Goal: Transaction & Acquisition: Download file/media

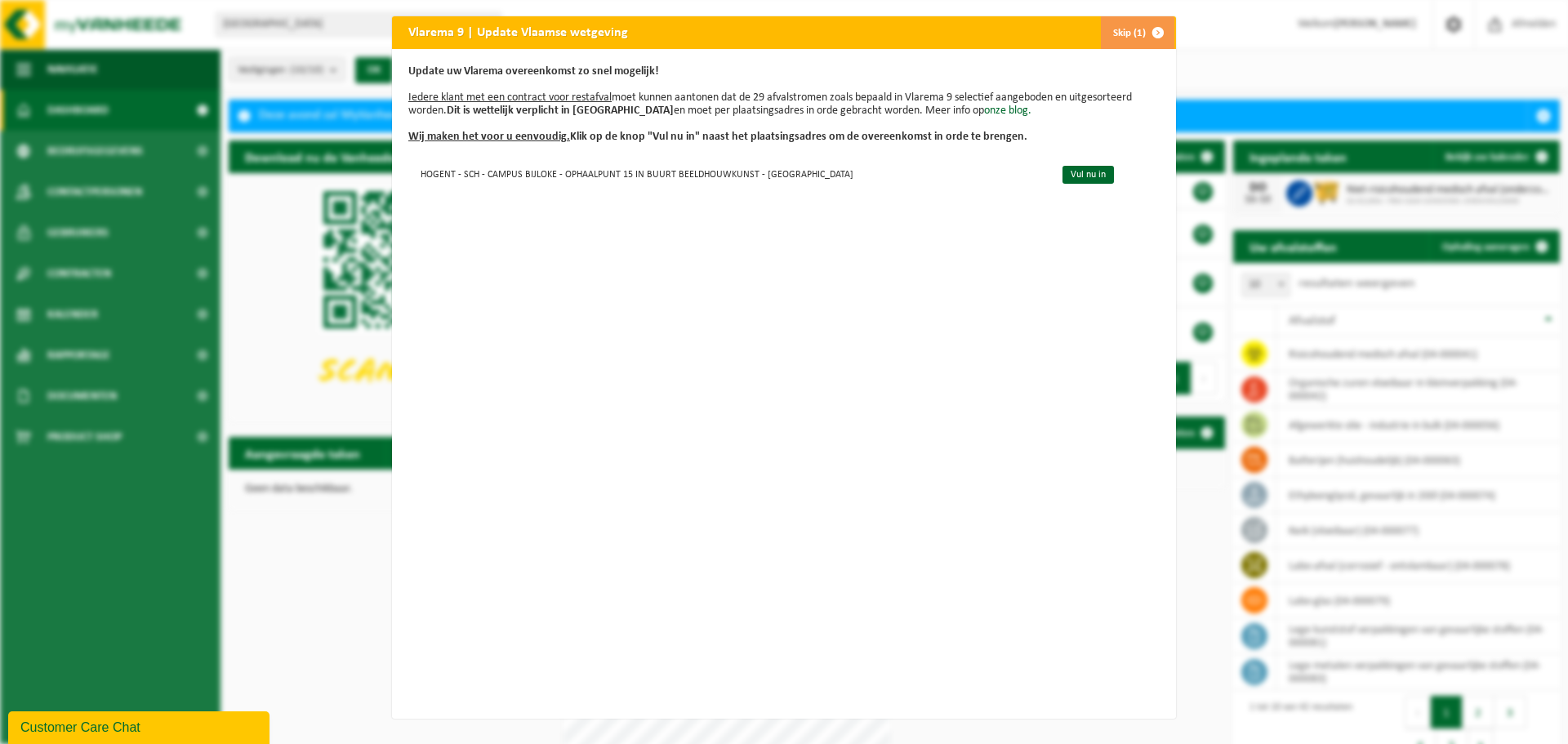
click at [1117, 37] on button "Skip (1)" at bounding box center [1136, 33] width 74 height 33
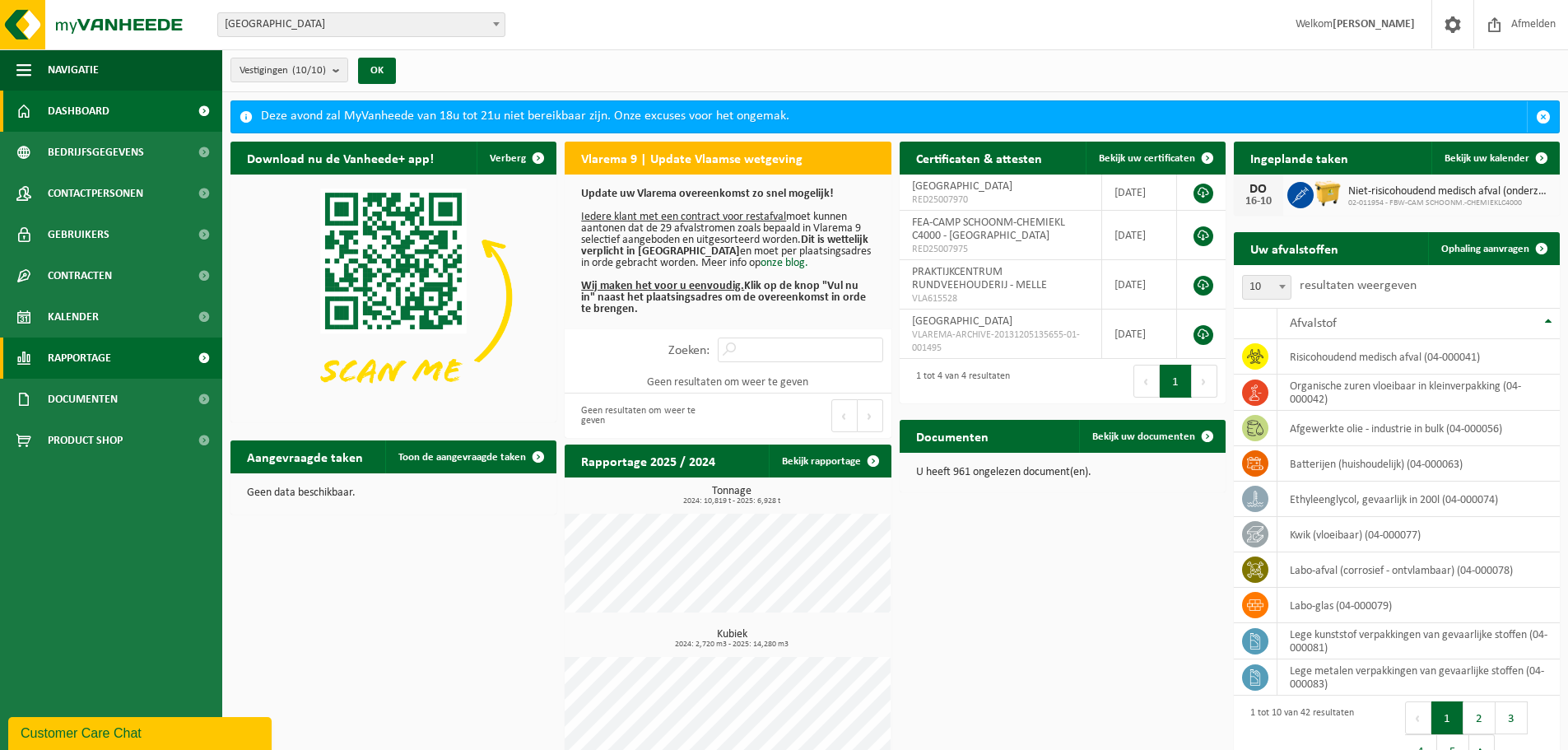
click at [58, 371] on span "Rapportage" at bounding box center [79, 358] width 64 height 42
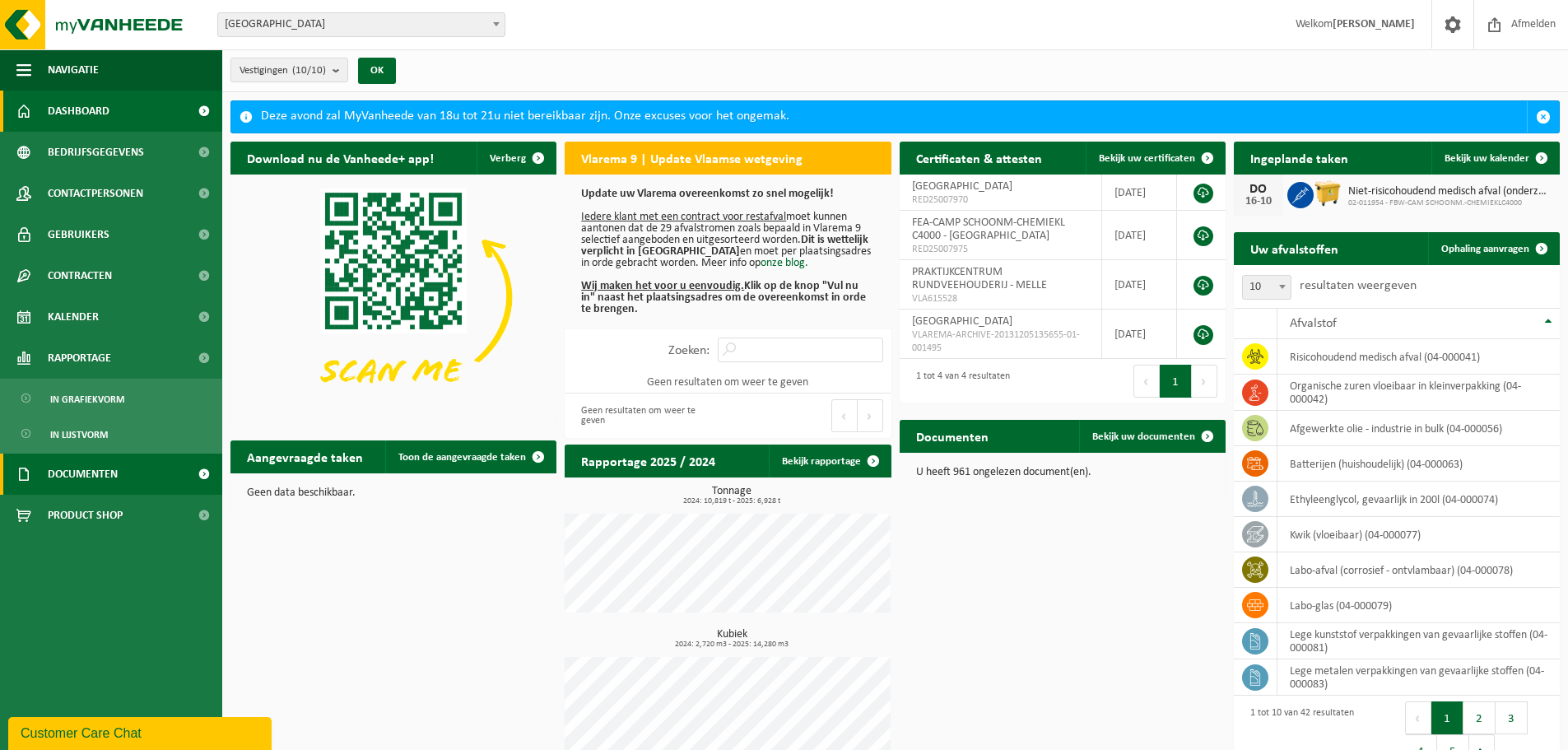
click at [62, 462] on span "Documenten" at bounding box center [82, 474] width 70 height 42
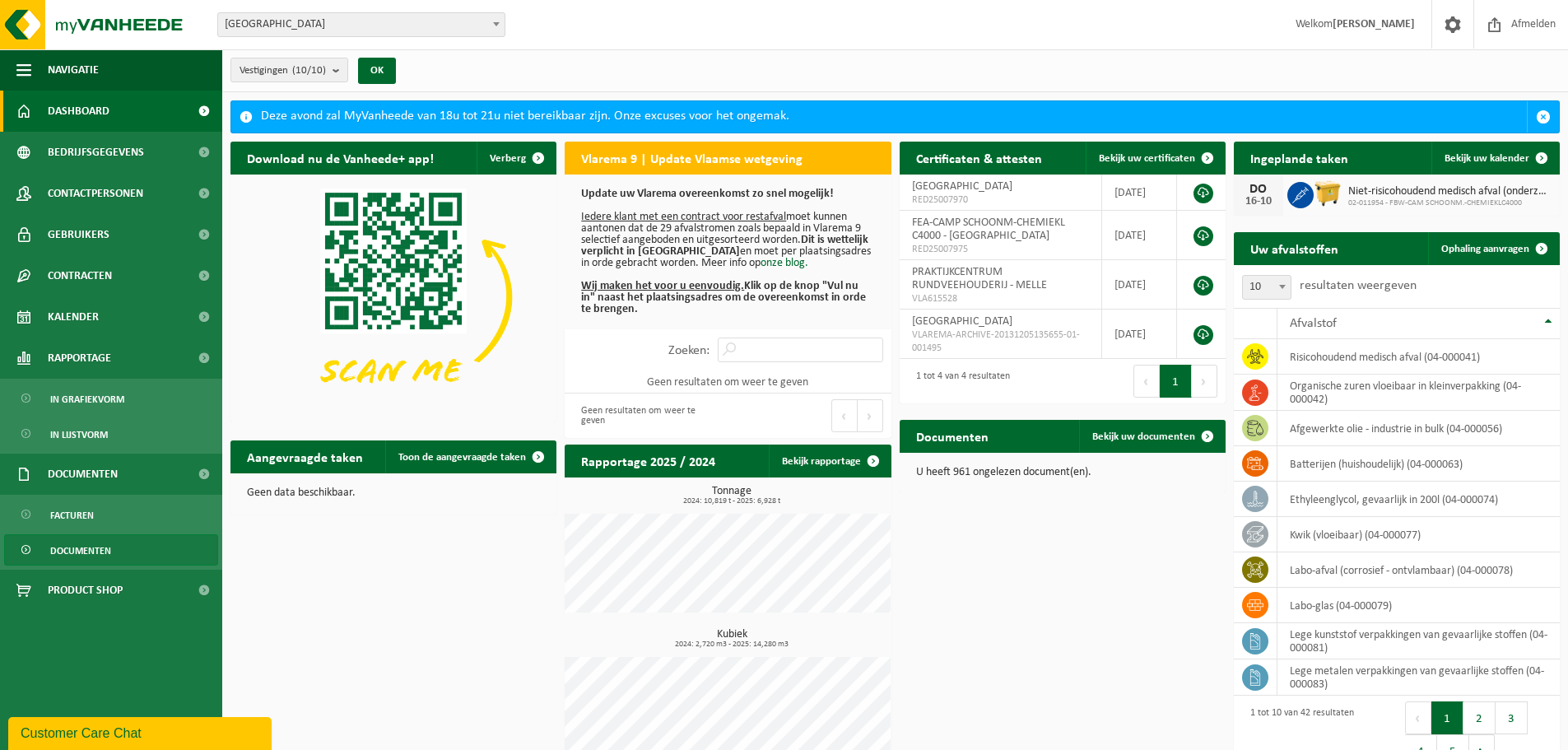
click at [85, 551] on span "Documenten" at bounding box center [80, 550] width 61 height 31
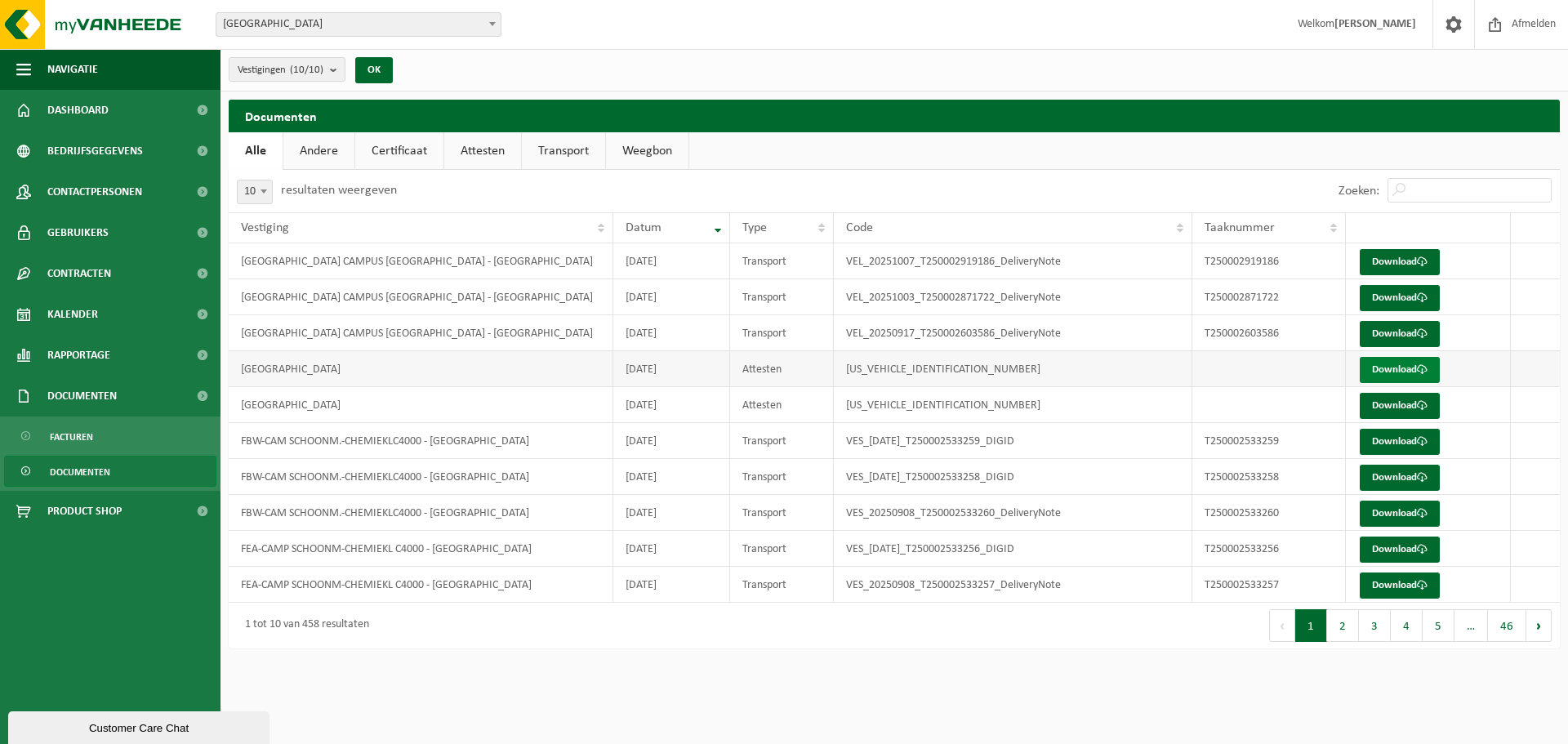
click at [1392, 380] on link "Download" at bounding box center [1398, 369] width 80 height 26
click at [1376, 404] on link "Download" at bounding box center [1398, 405] width 80 height 26
click at [1374, 410] on link "Download" at bounding box center [1398, 405] width 80 height 26
click at [1341, 623] on button "2" at bounding box center [1342, 625] width 32 height 33
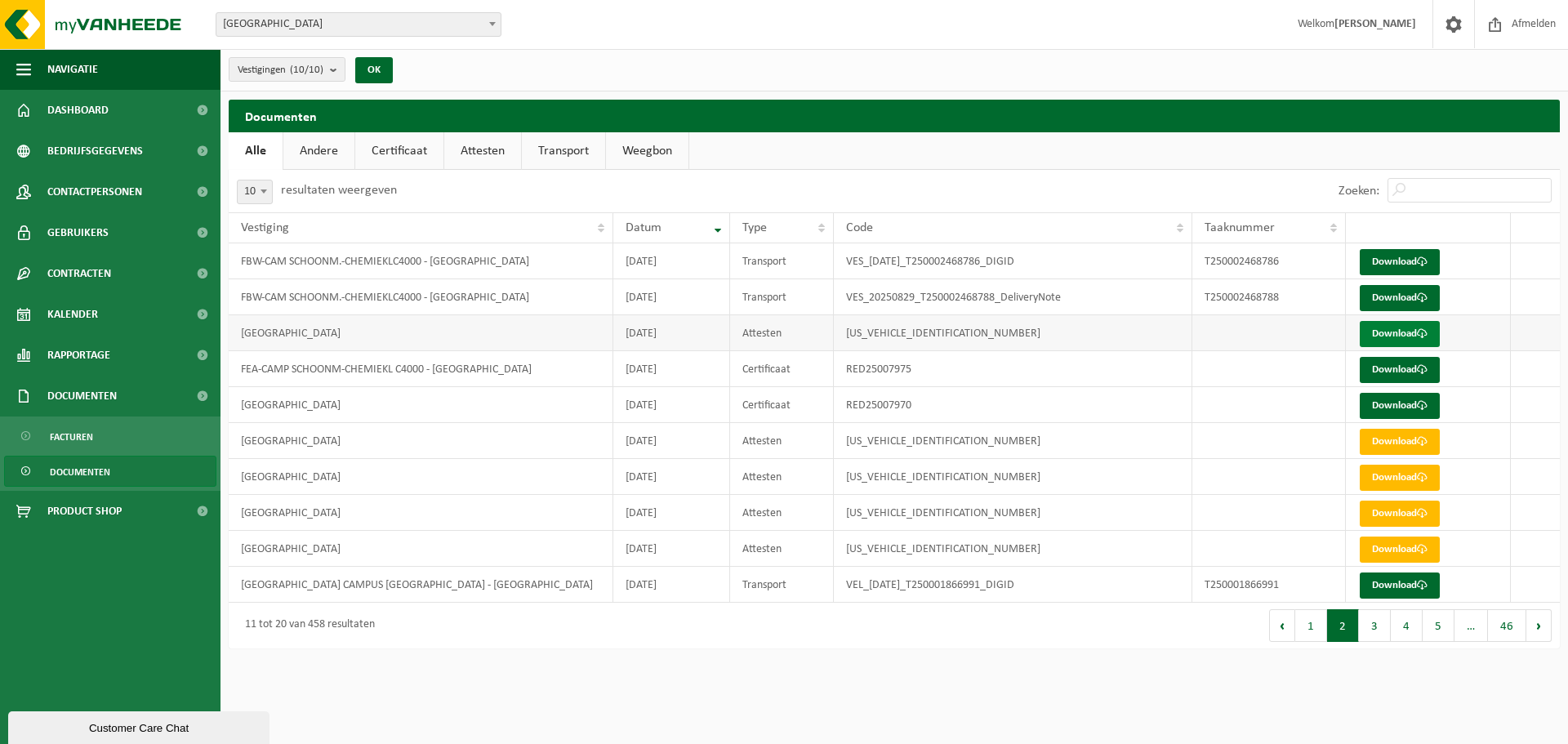
click at [1388, 334] on link "Download" at bounding box center [1398, 334] width 80 height 26
click at [1372, 623] on button "3" at bounding box center [1374, 625] width 32 height 33
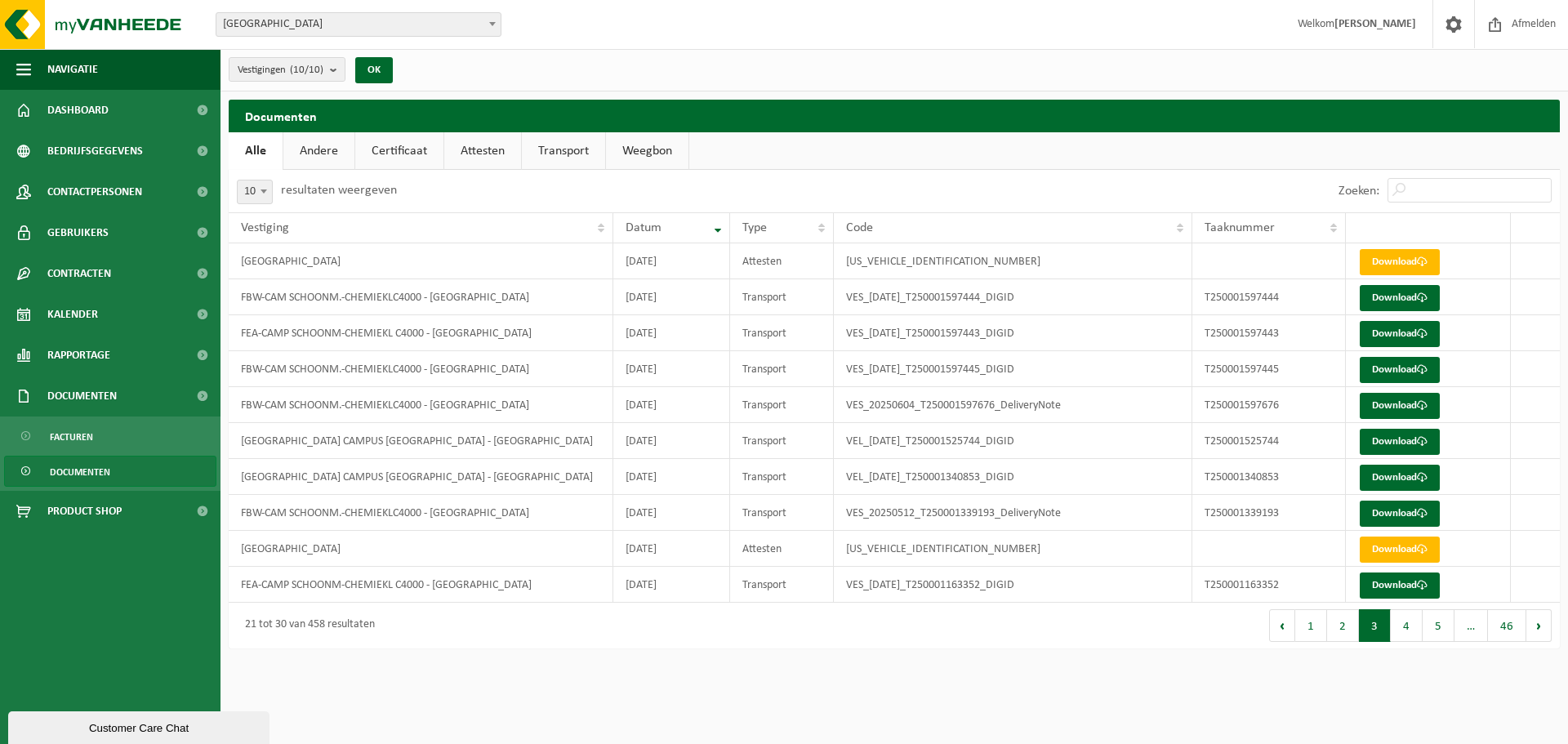
click at [494, 29] on span at bounding box center [492, 24] width 16 height 21
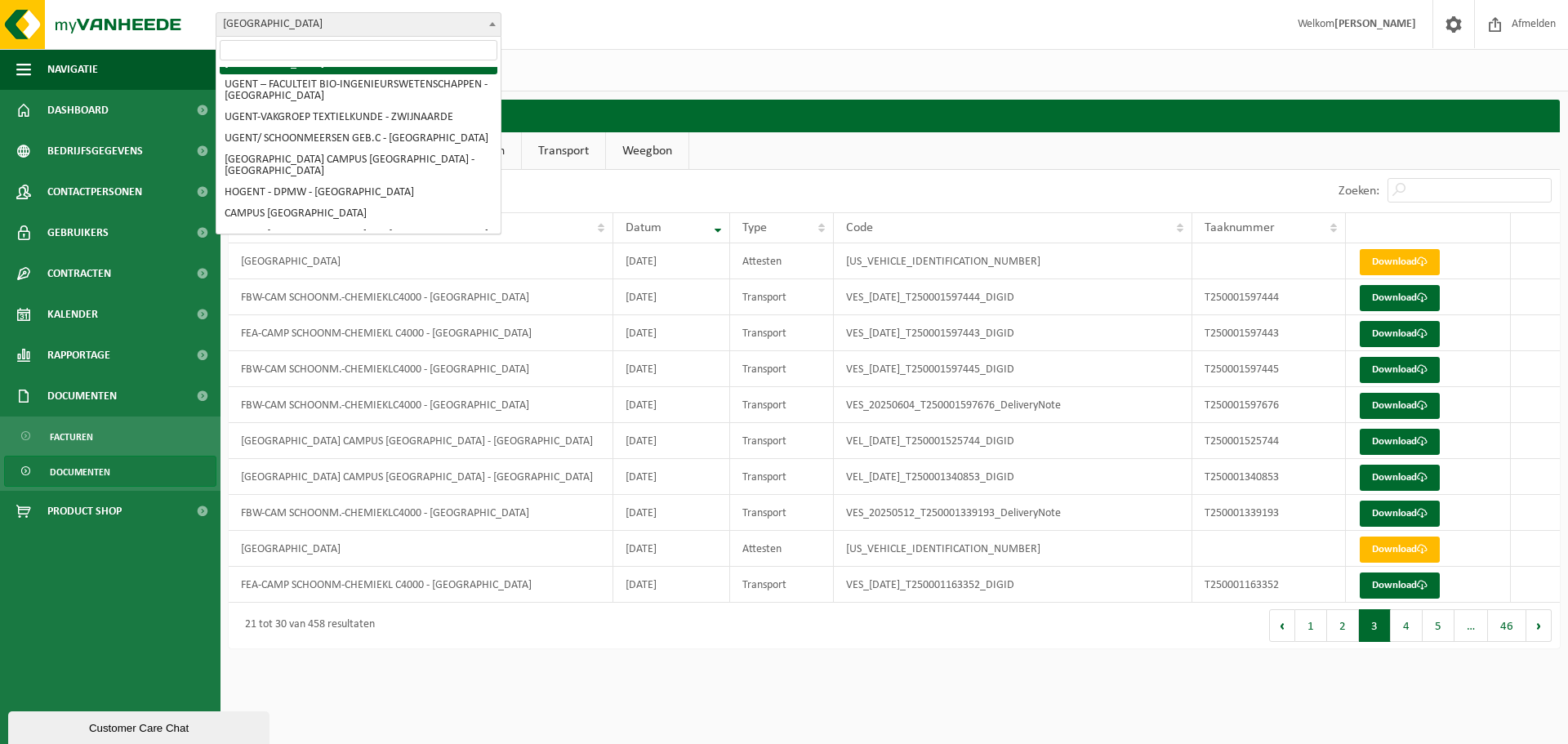
scroll to position [163, 0]
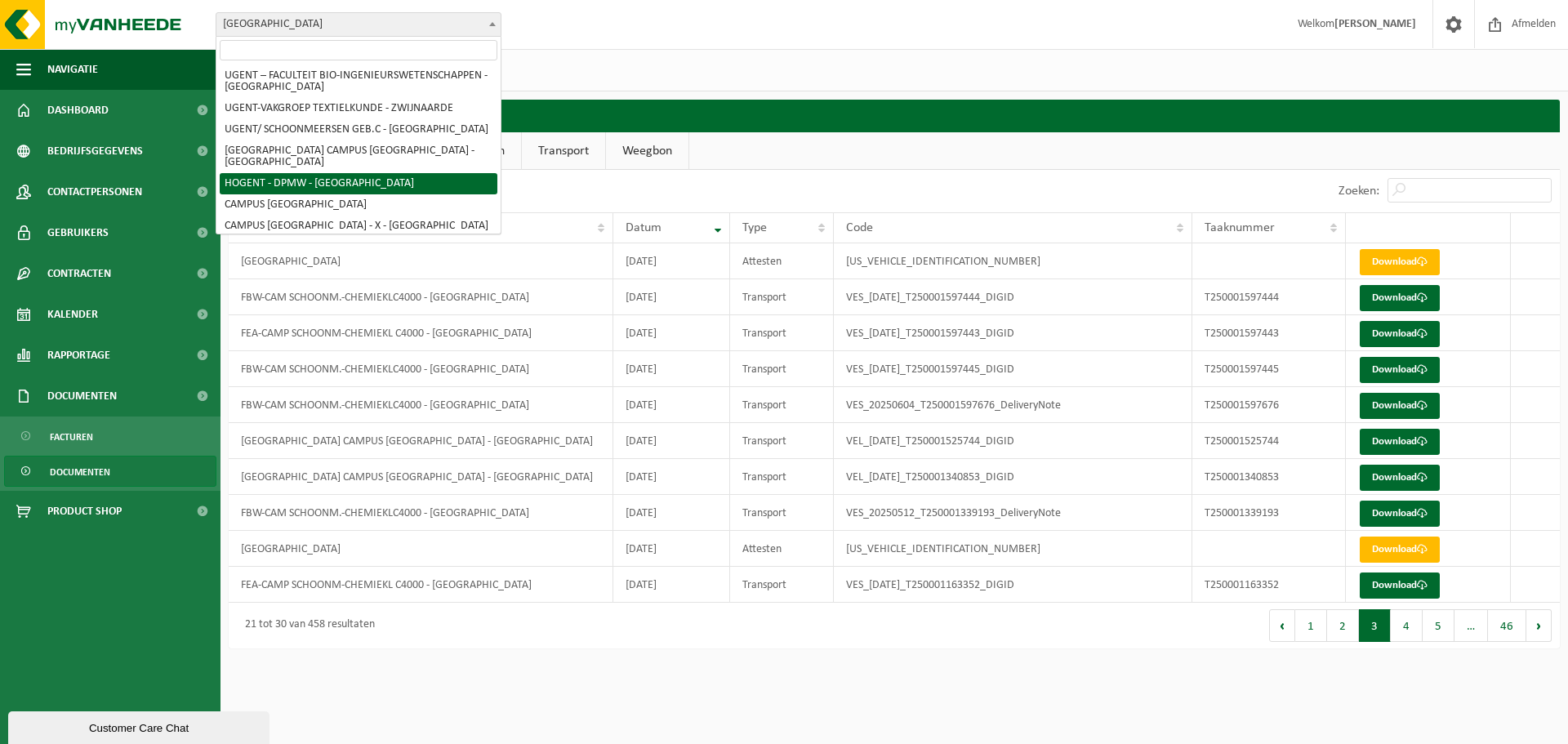
select select "518"
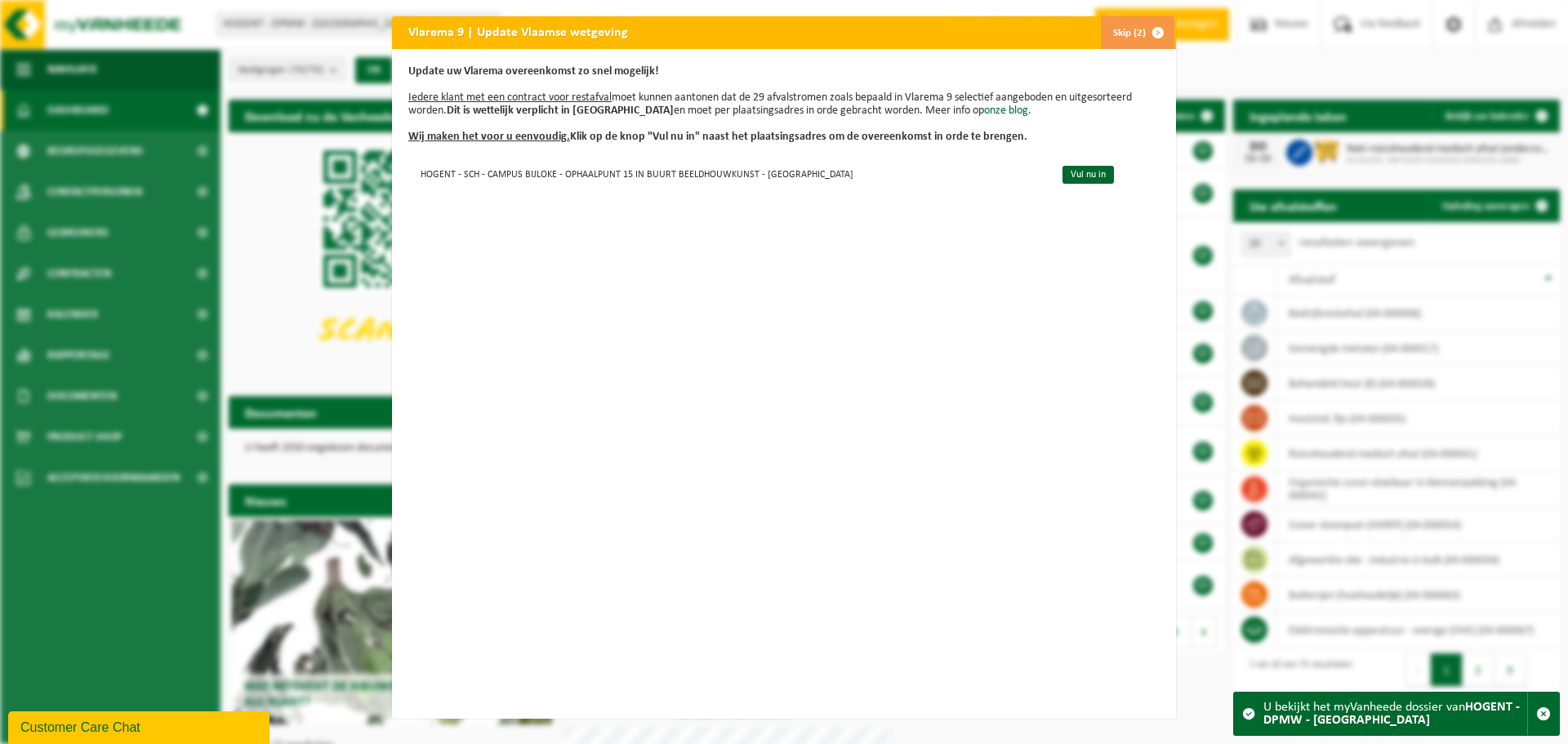
click at [1120, 29] on button "Skip (2)" at bounding box center [1136, 33] width 74 height 33
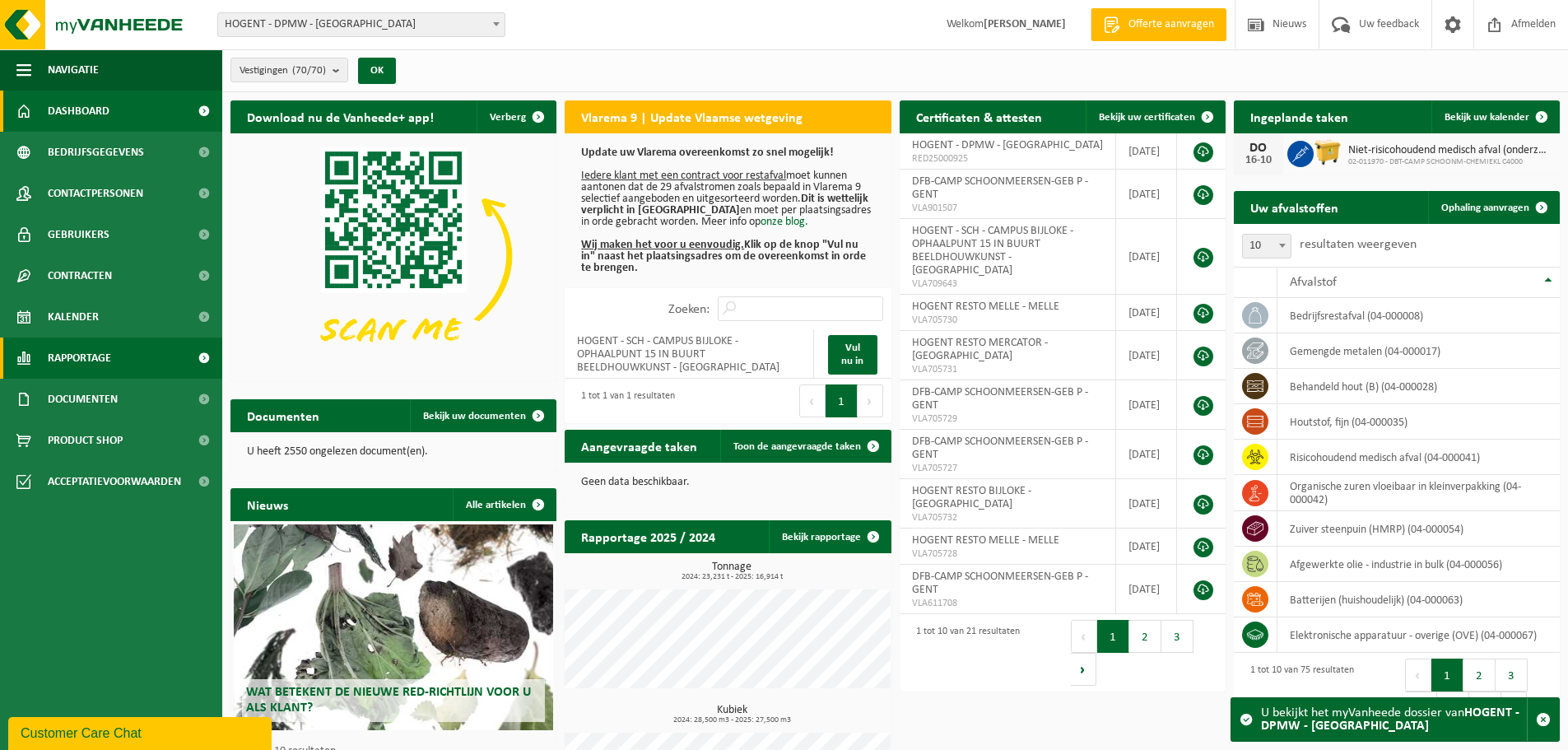
click at [97, 355] on span "Rapportage" at bounding box center [79, 358] width 64 height 42
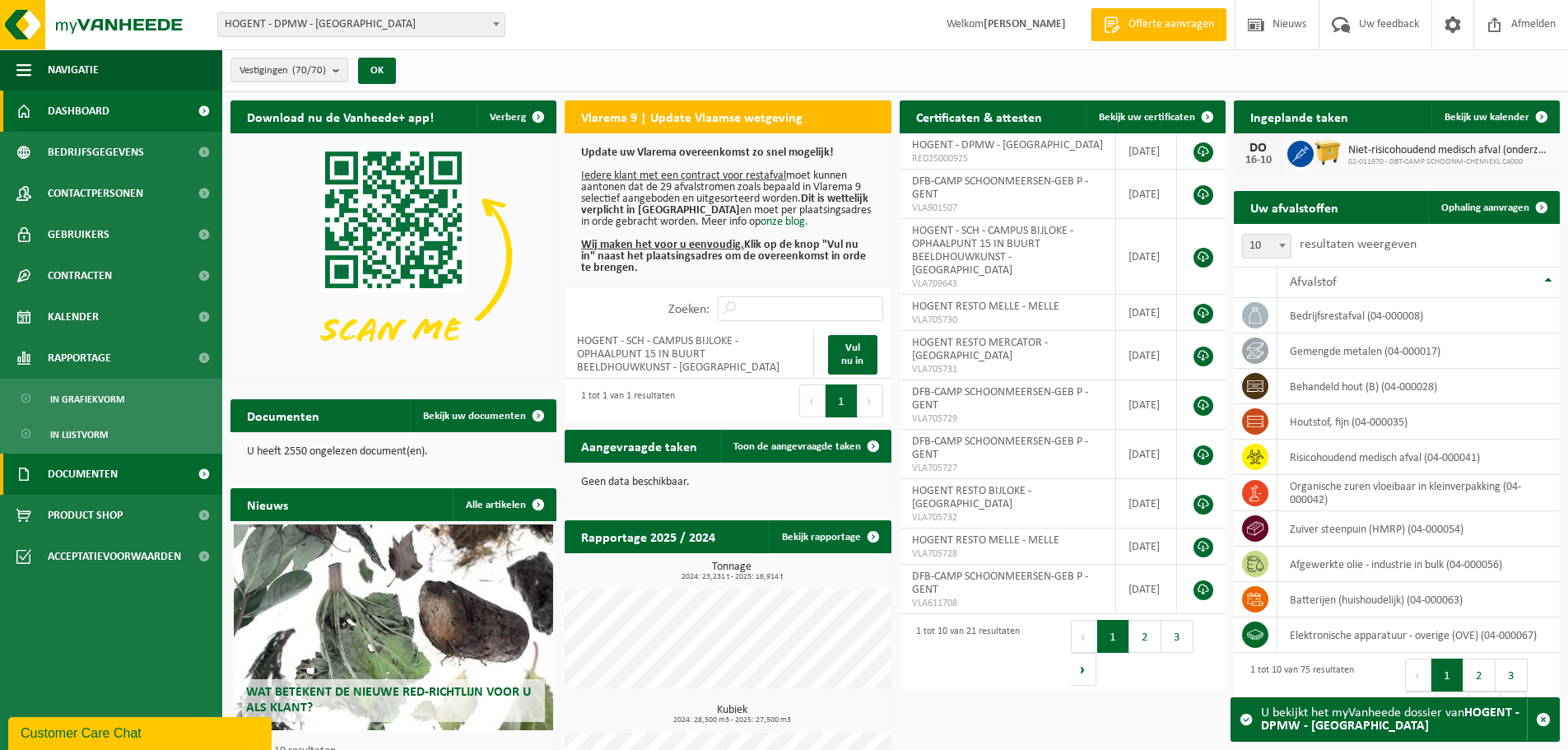
click at [86, 475] on span "Documenten" at bounding box center [82, 474] width 70 height 42
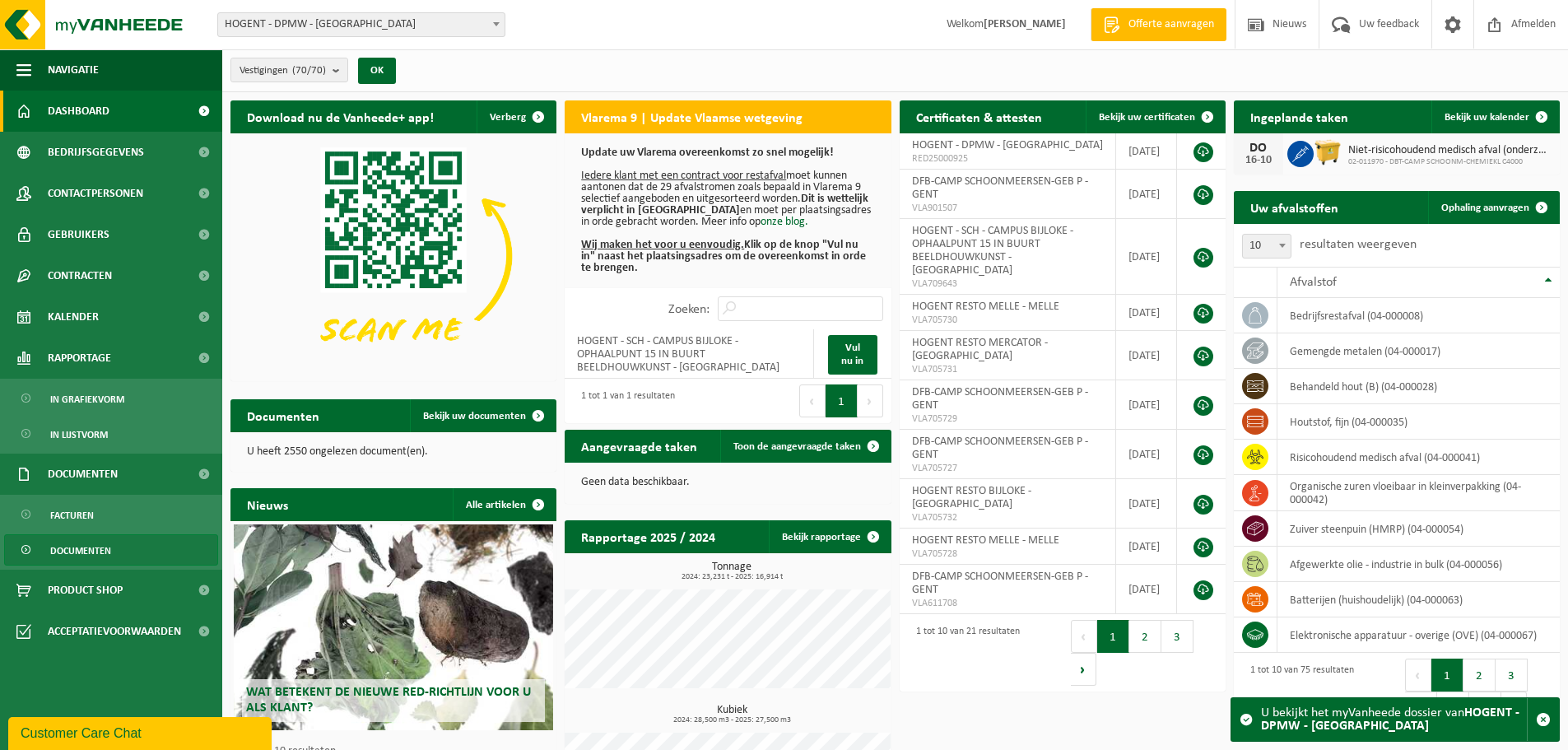
click at [76, 551] on span "Documenten" at bounding box center [80, 550] width 61 height 31
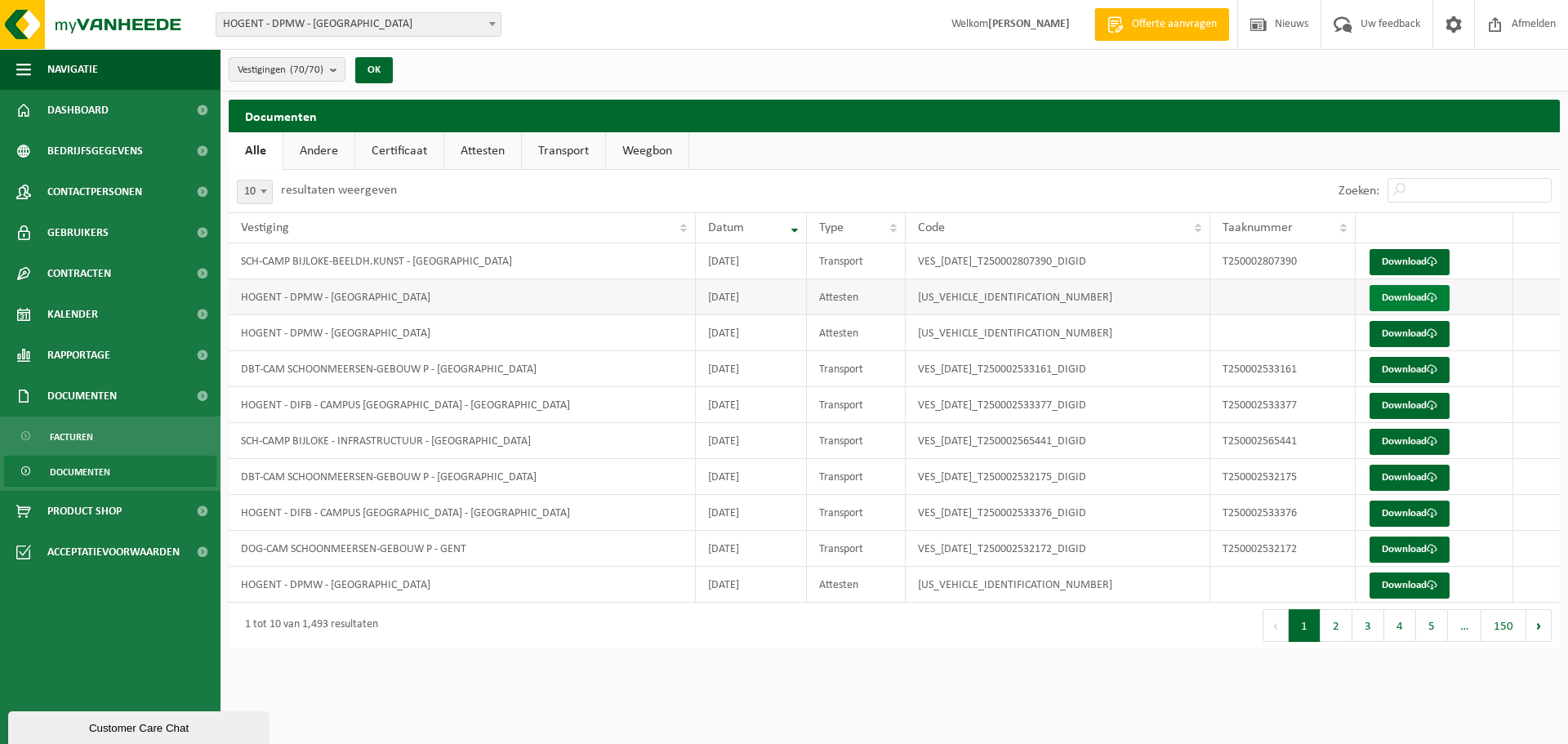
click at [1436, 297] on span at bounding box center [1431, 297] width 11 height 11
click at [1378, 329] on link "Download" at bounding box center [1409, 334] width 80 height 26
click at [1383, 580] on link "Download" at bounding box center [1409, 585] width 80 height 26
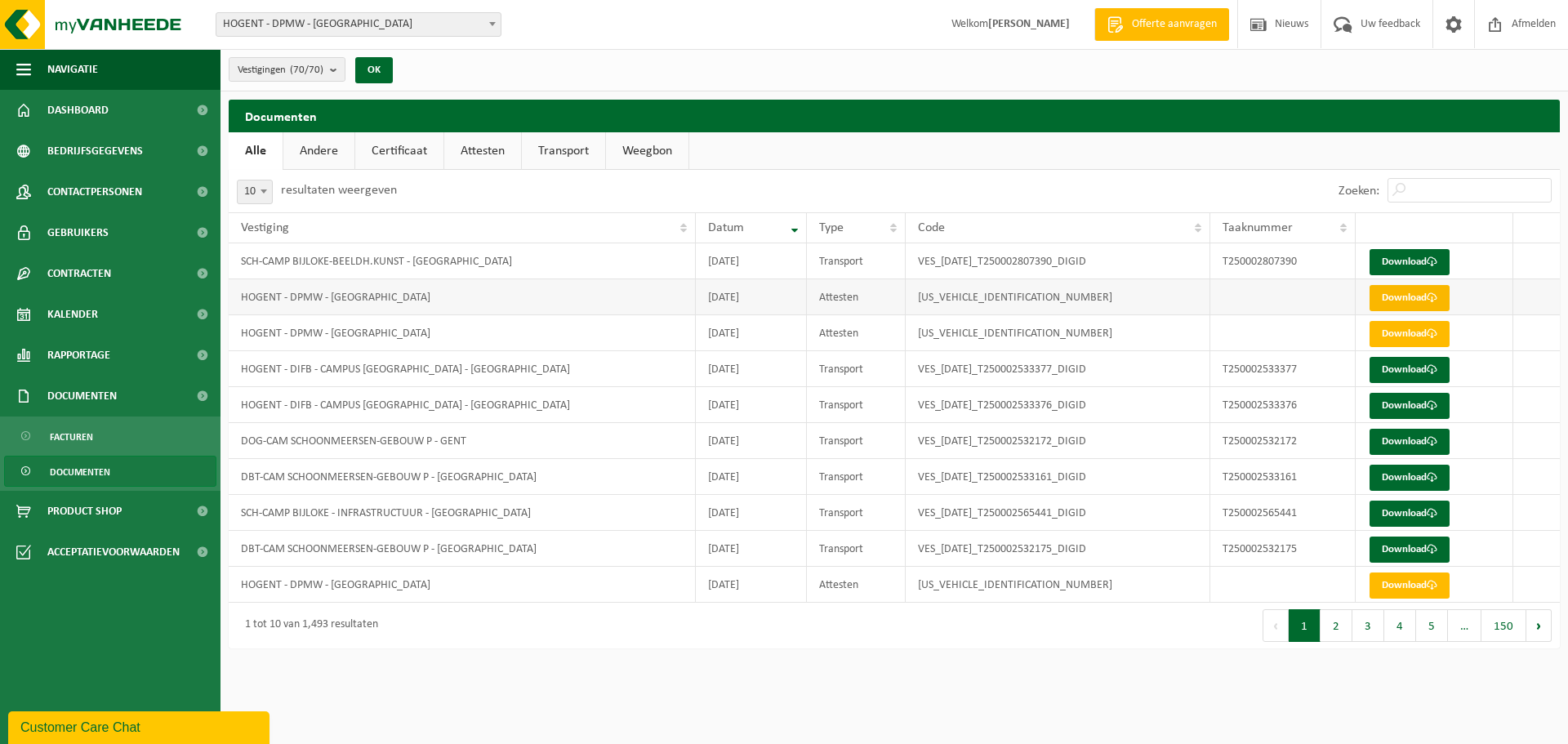
click at [1375, 303] on link "Download" at bounding box center [1409, 297] width 80 height 26
click at [1409, 585] on link "Download" at bounding box center [1409, 585] width 80 height 26
click at [1331, 629] on button "2" at bounding box center [1336, 625] width 32 height 33
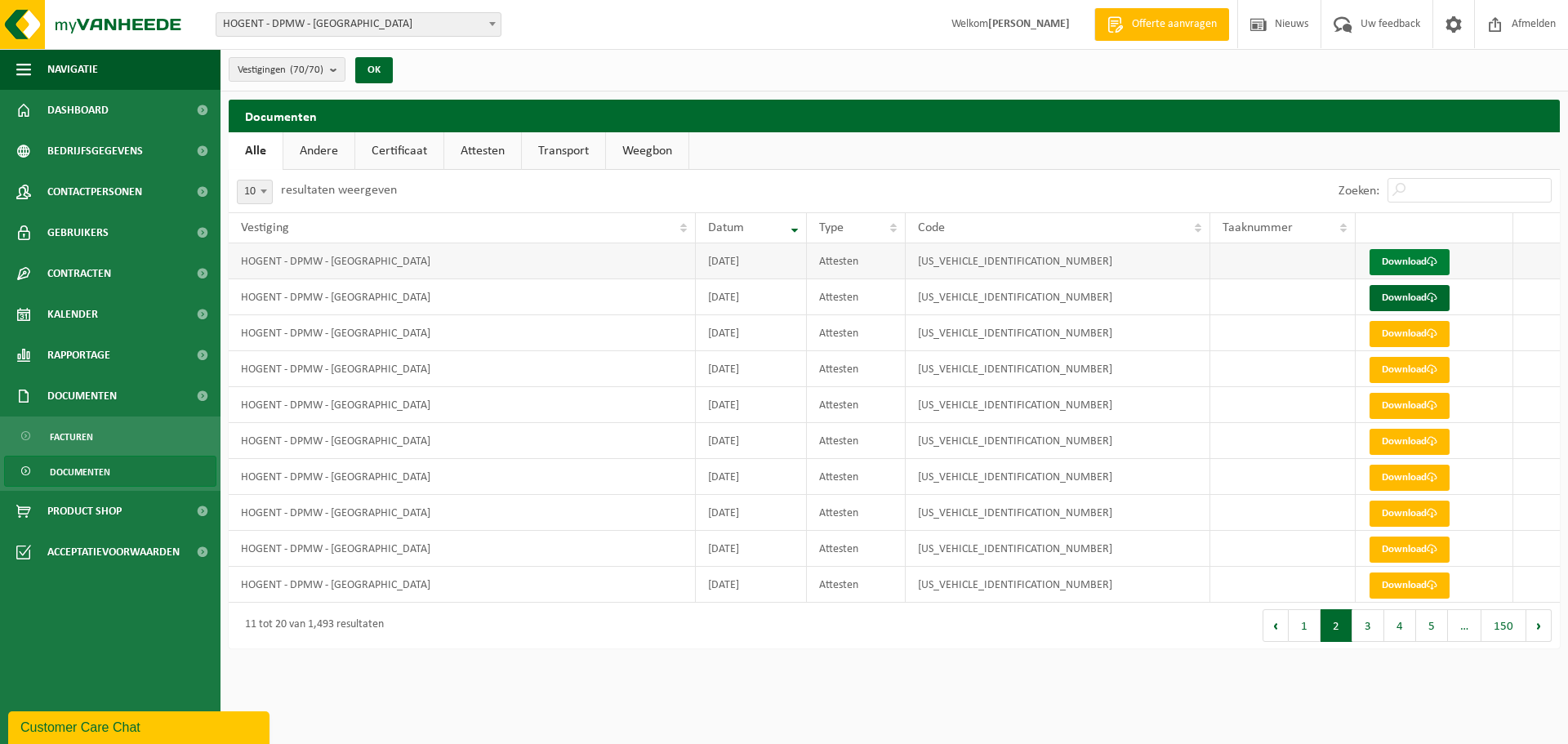
click at [1406, 263] on link "Download" at bounding box center [1409, 262] width 80 height 26
click at [1412, 301] on link "Download" at bounding box center [1409, 297] width 80 height 26
click at [1416, 335] on link "Download" at bounding box center [1409, 334] width 80 height 26
click at [1373, 377] on link "Download" at bounding box center [1409, 369] width 80 height 26
click at [1415, 417] on link "Download" at bounding box center [1409, 405] width 80 height 26
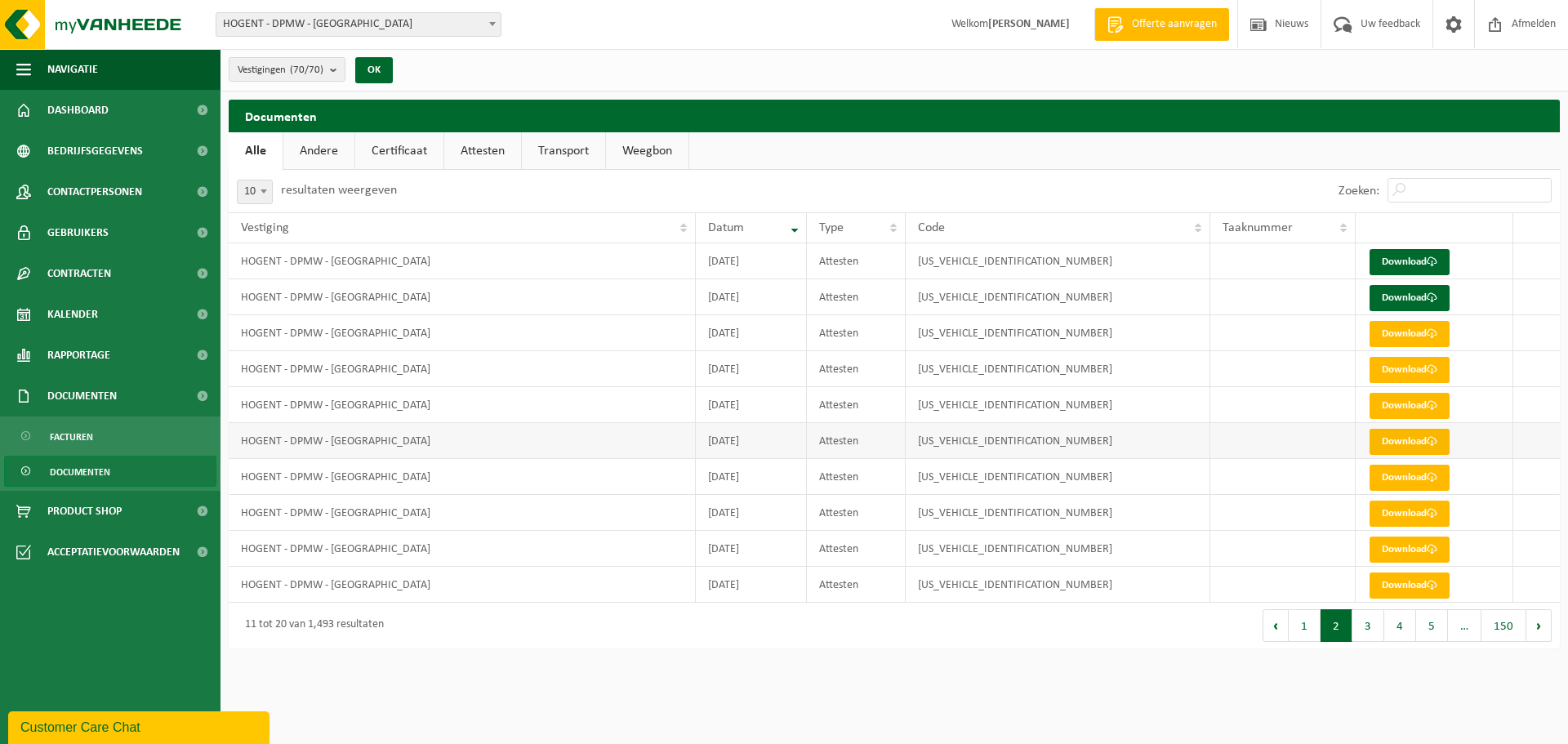
click at [1401, 439] on link "Download" at bounding box center [1409, 441] width 80 height 26
click at [1414, 621] on button "4" at bounding box center [1399, 625] width 32 height 33
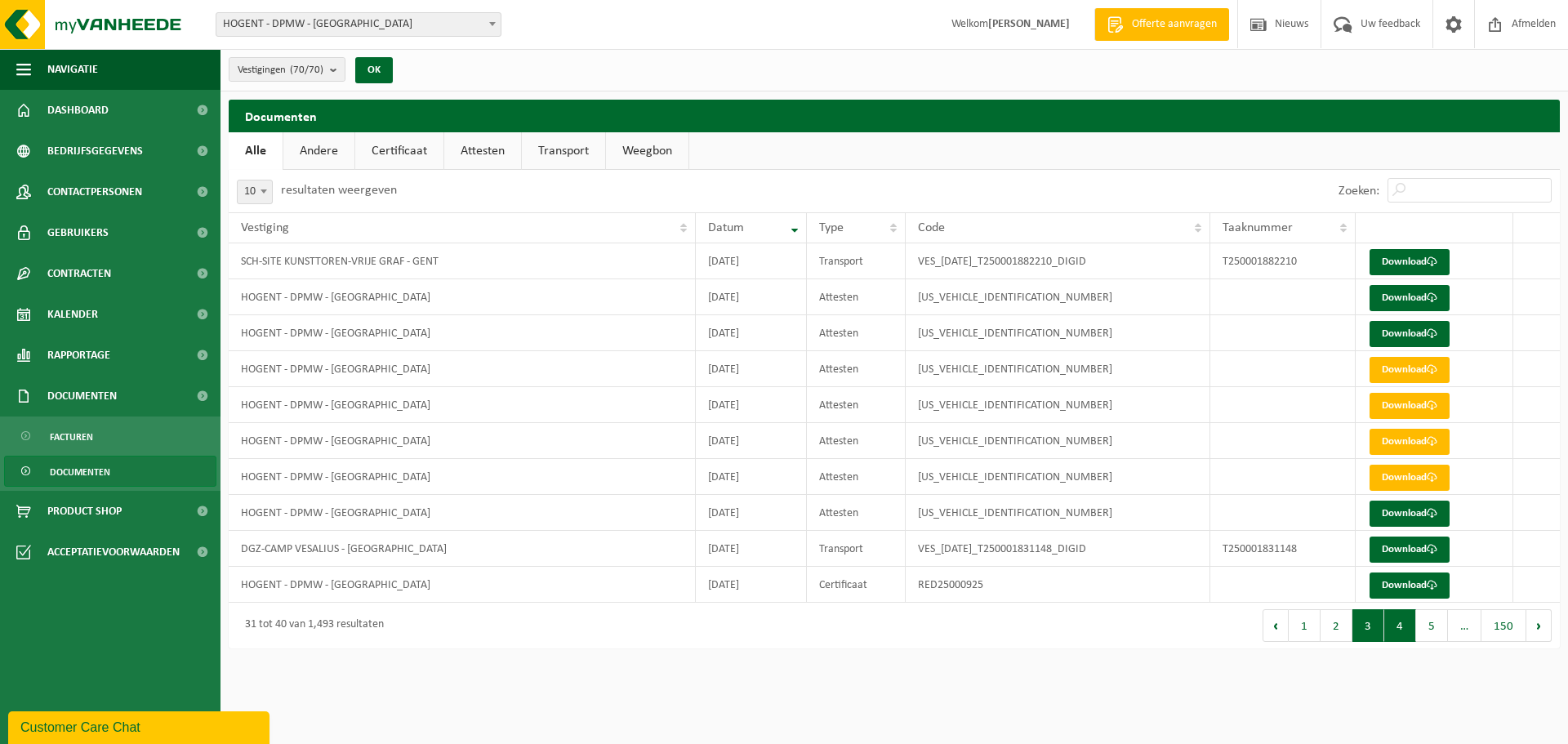
click at [1373, 617] on button "3" at bounding box center [1368, 625] width 32 height 33
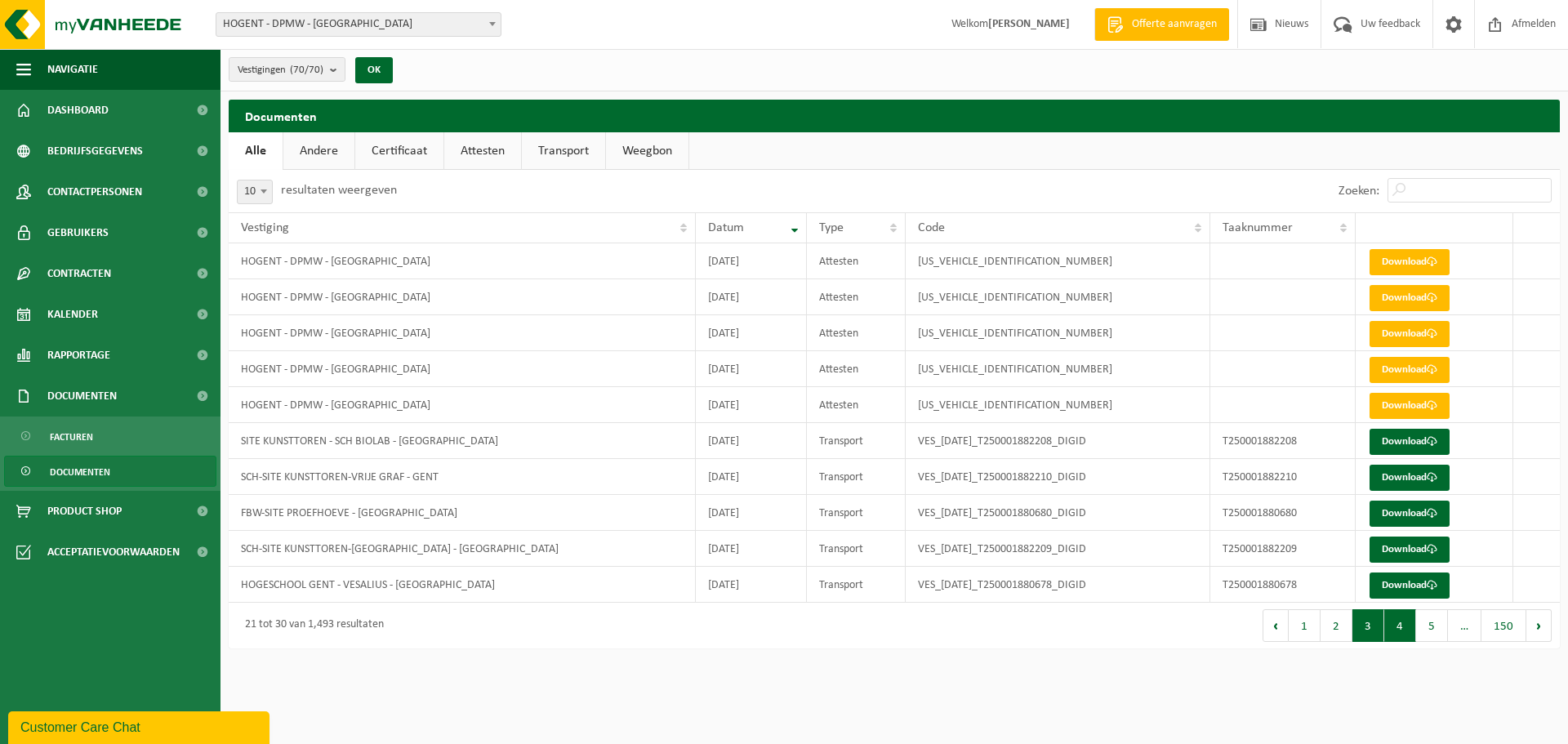
click at [1392, 617] on button "4" at bounding box center [1399, 625] width 32 height 33
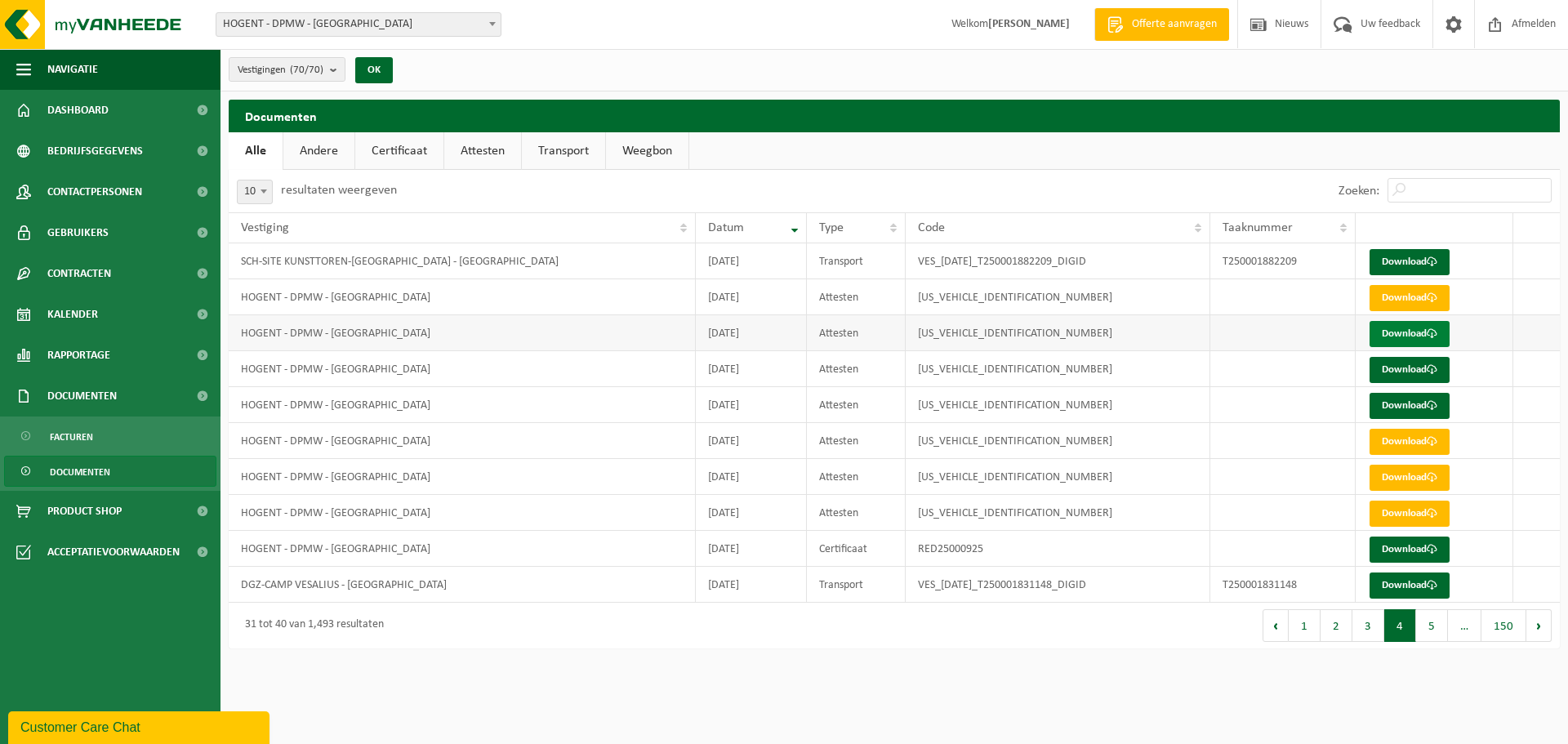
click at [1389, 331] on link "Download" at bounding box center [1409, 334] width 80 height 26
click at [1408, 359] on link "Download" at bounding box center [1409, 369] width 80 height 26
click at [1409, 402] on link "Download" at bounding box center [1409, 405] width 80 height 26
click at [1437, 633] on button "5" at bounding box center [1431, 625] width 32 height 33
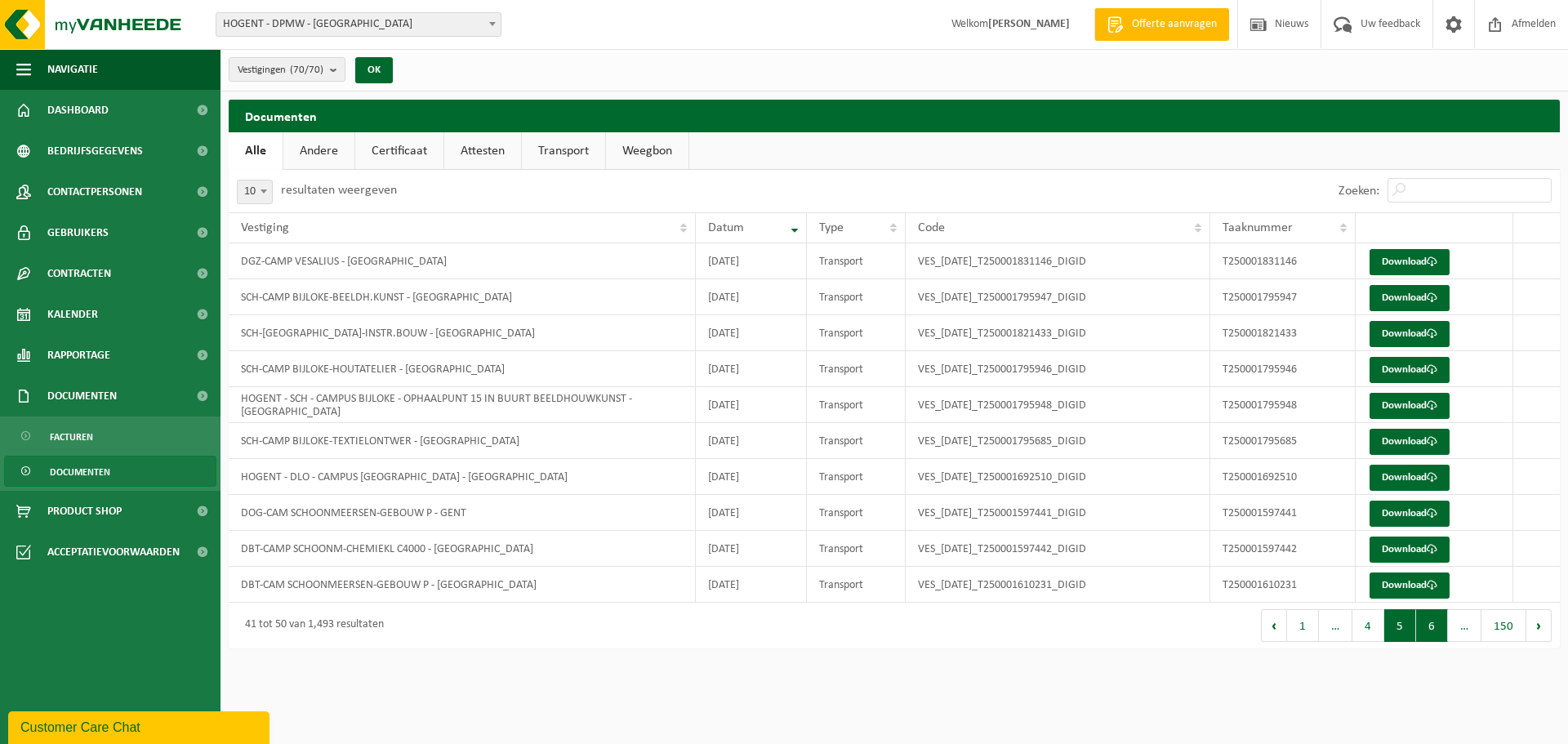
click at [1423, 628] on button "6" at bounding box center [1431, 625] width 32 height 33
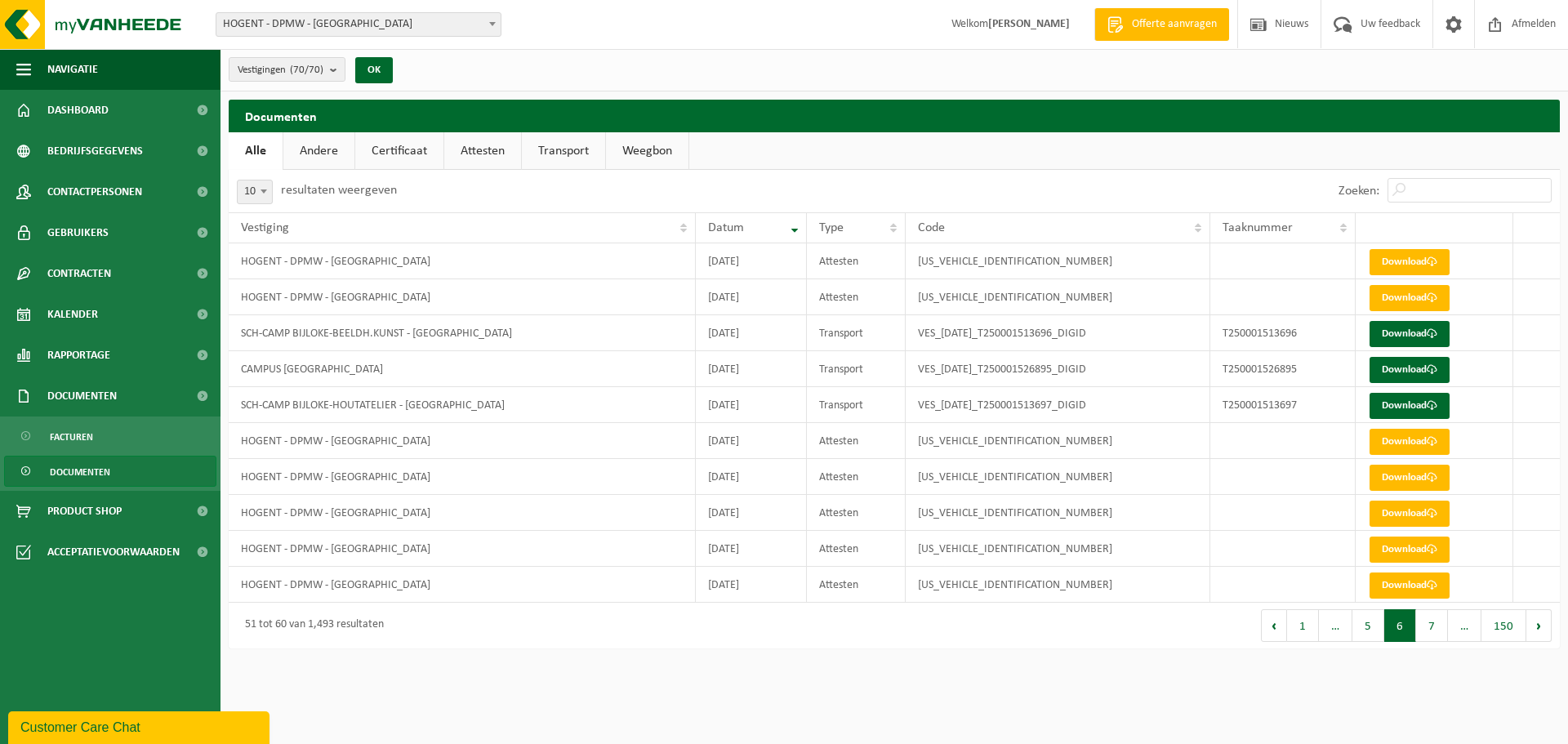
click at [1423, 628] on button "7" at bounding box center [1431, 625] width 32 height 33
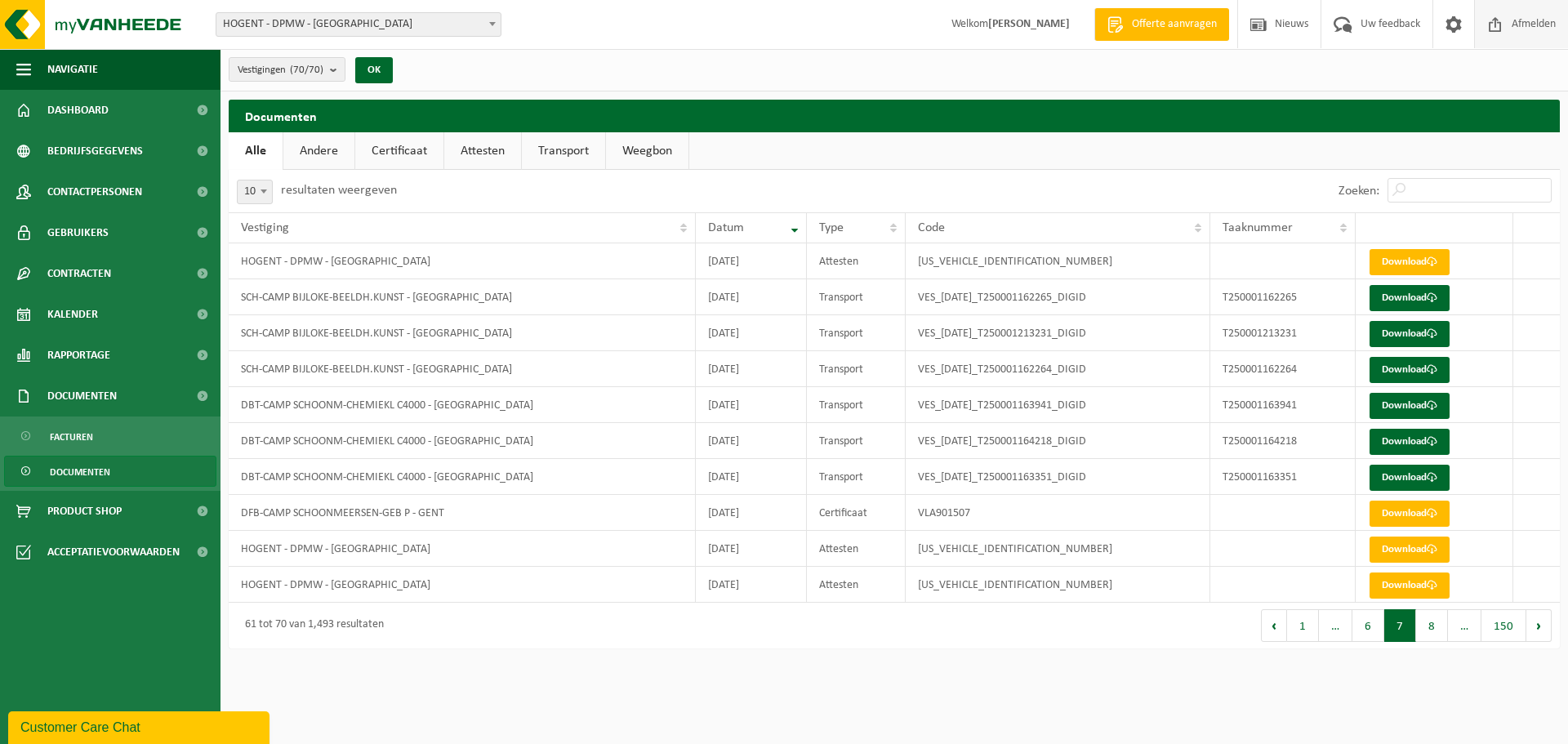
click at [1546, 11] on span "Afmelden" at bounding box center [1533, 24] width 52 height 48
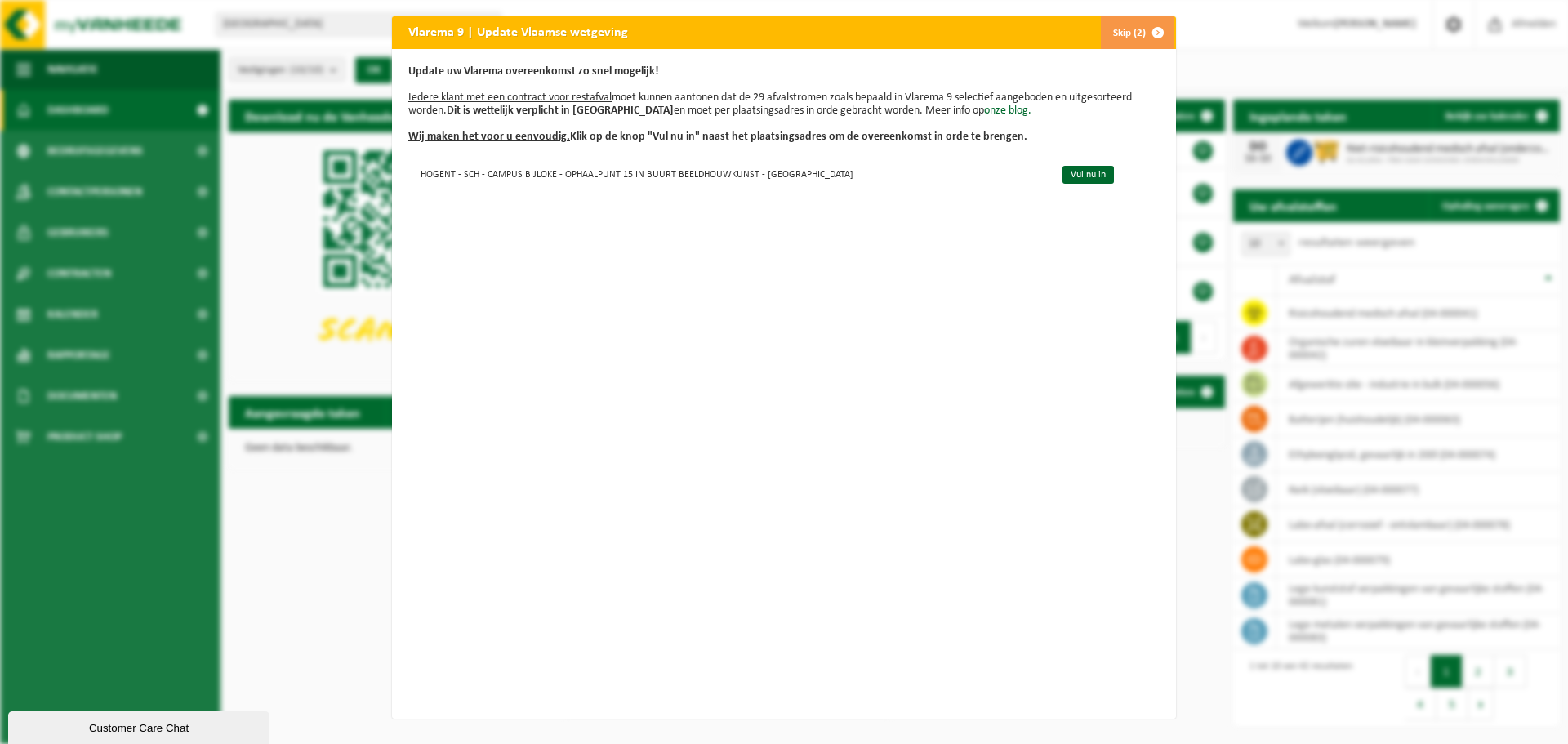
click at [1114, 31] on button "Skip (2)" at bounding box center [1136, 33] width 74 height 33
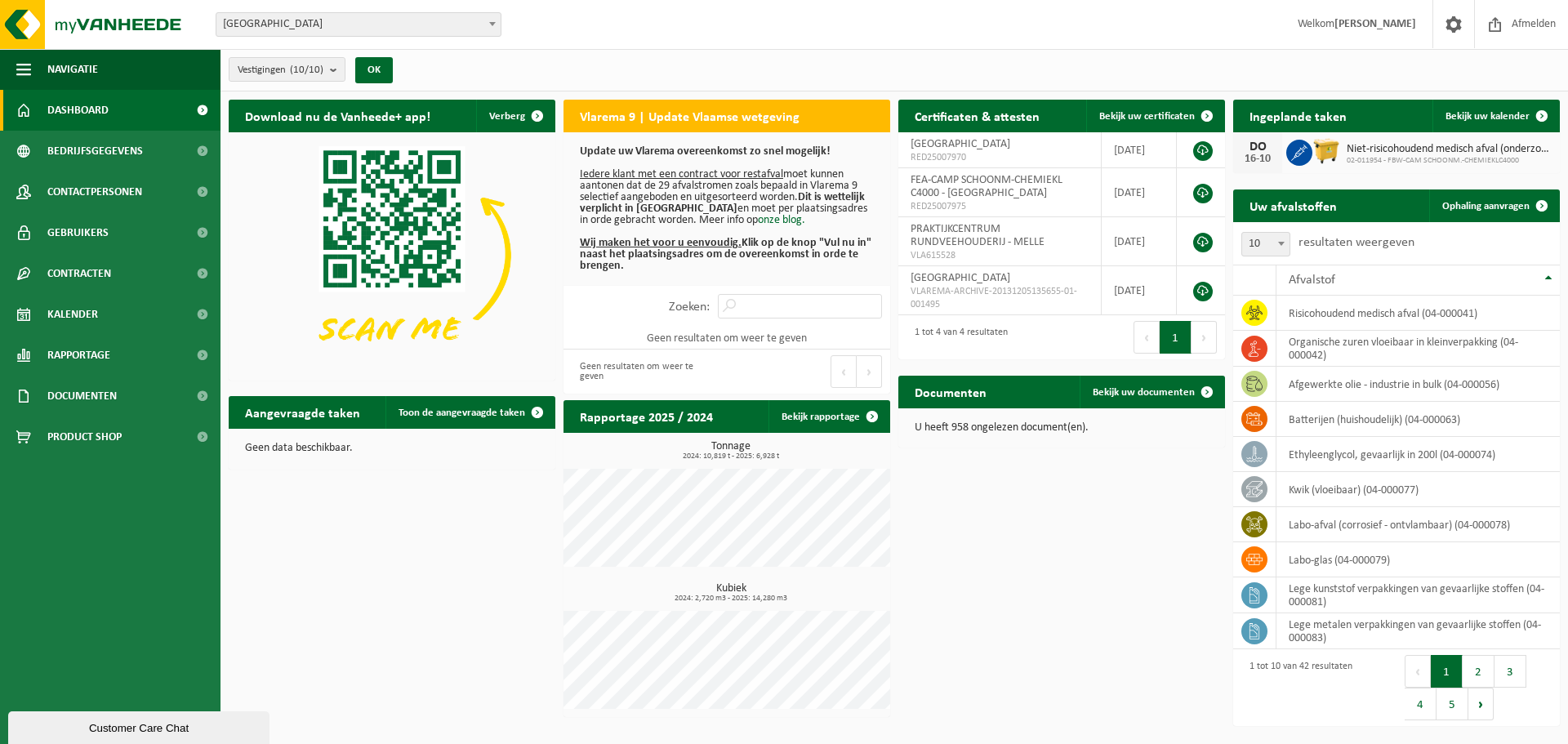
click at [495, 24] on b at bounding box center [492, 24] width 7 height 4
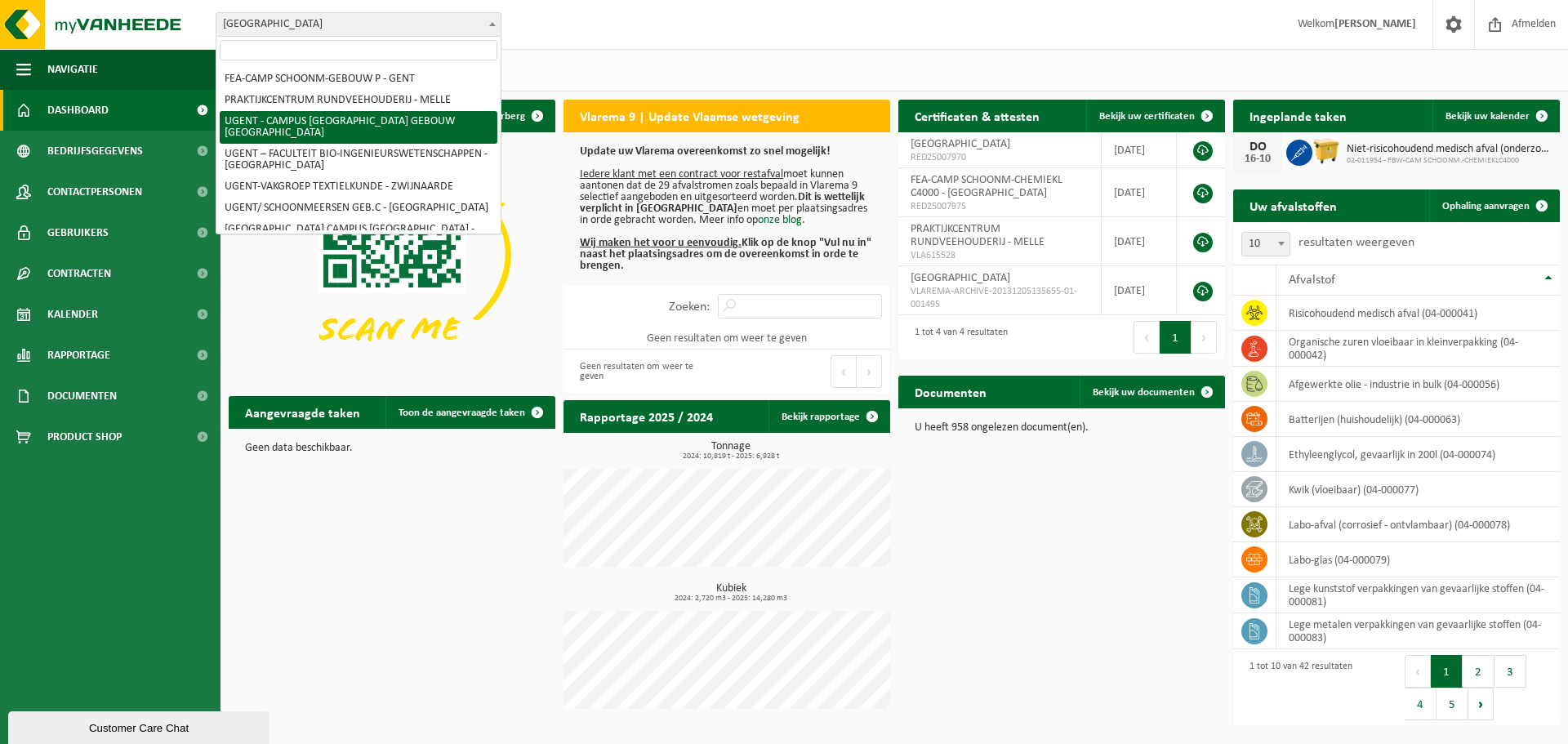
scroll to position [163, 0]
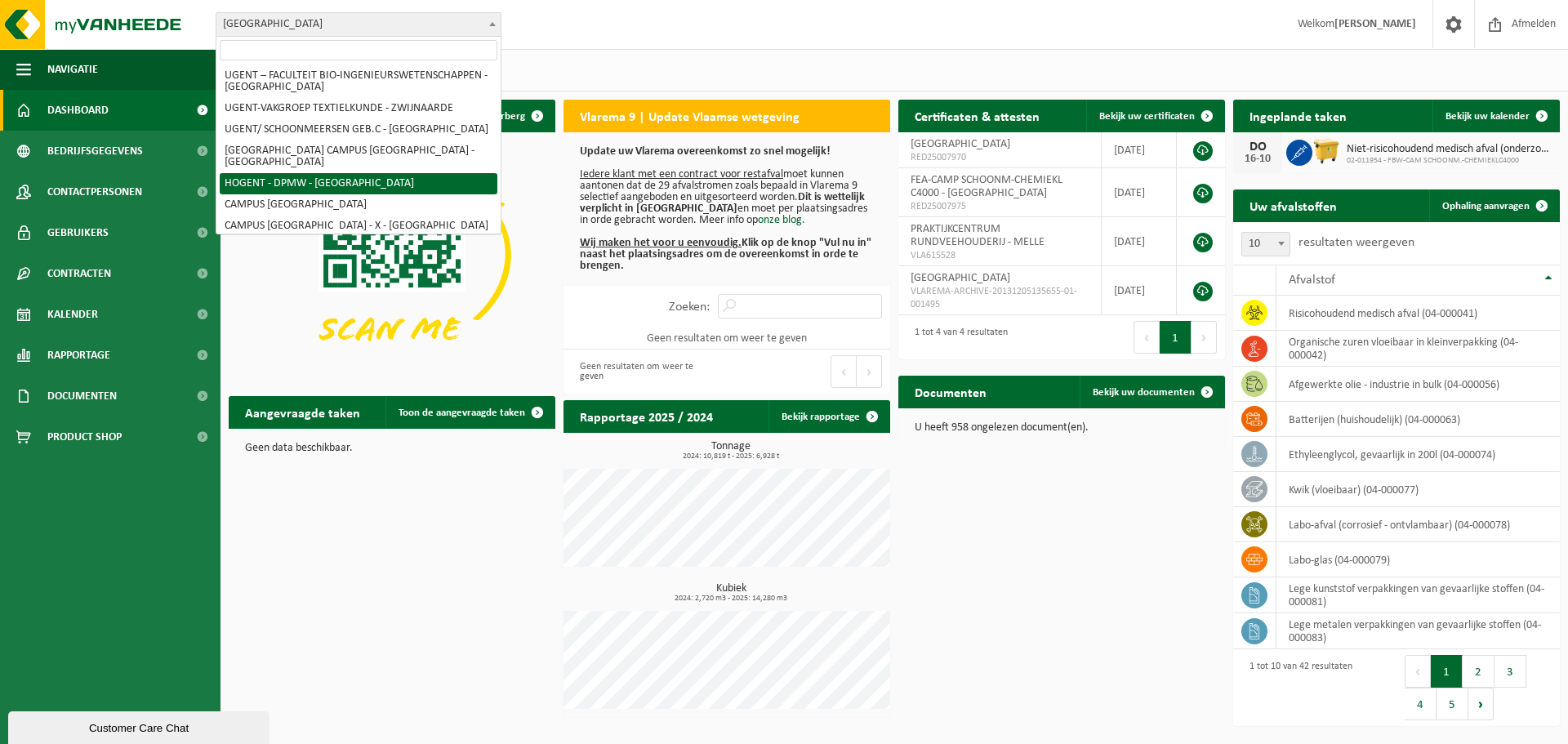
select select "518"
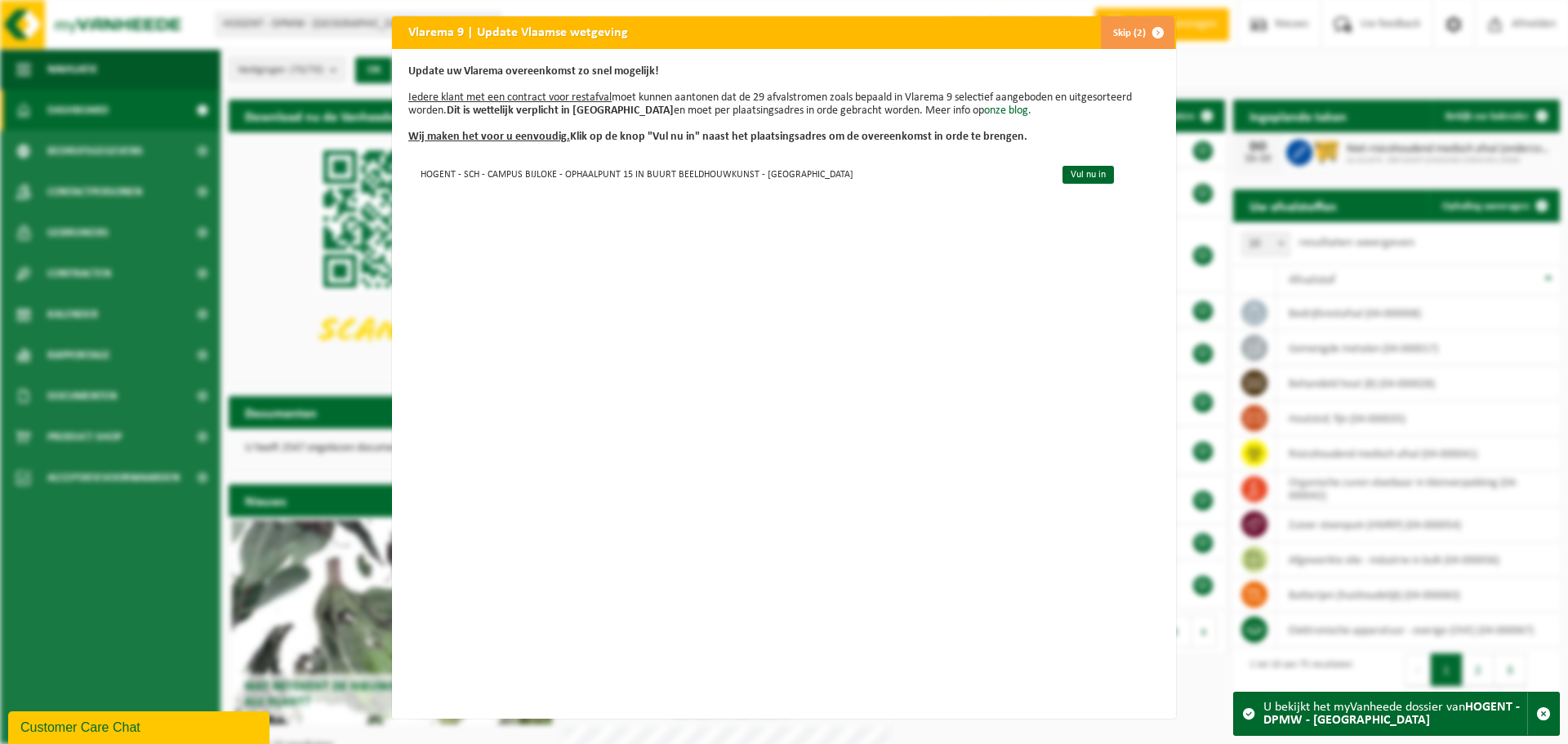
click at [1118, 35] on button "Skip (2)" at bounding box center [1136, 33] width 74 height 33
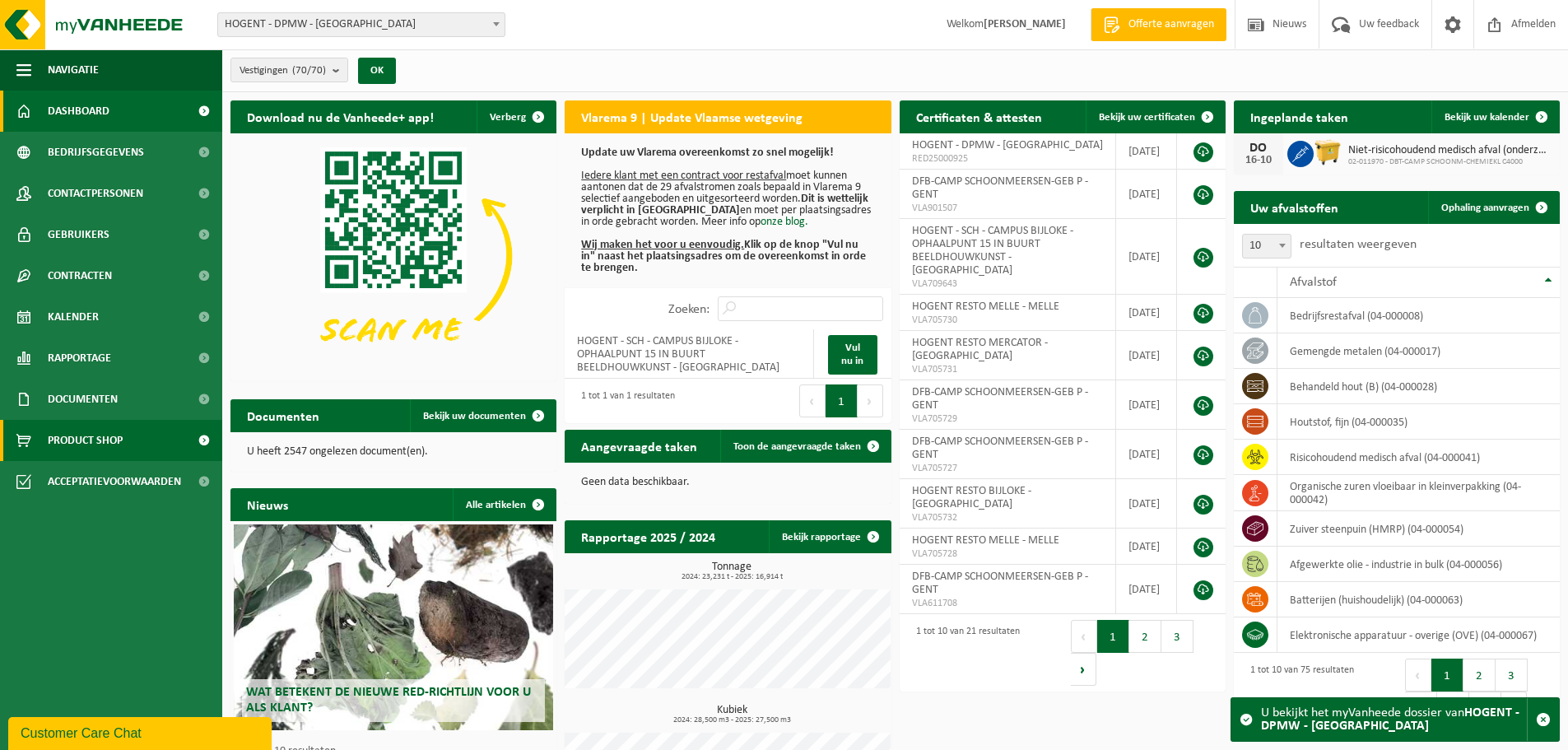
click at [107, 431] on span "Product Shop" at bounding box center [84, 440] width 74 height 42
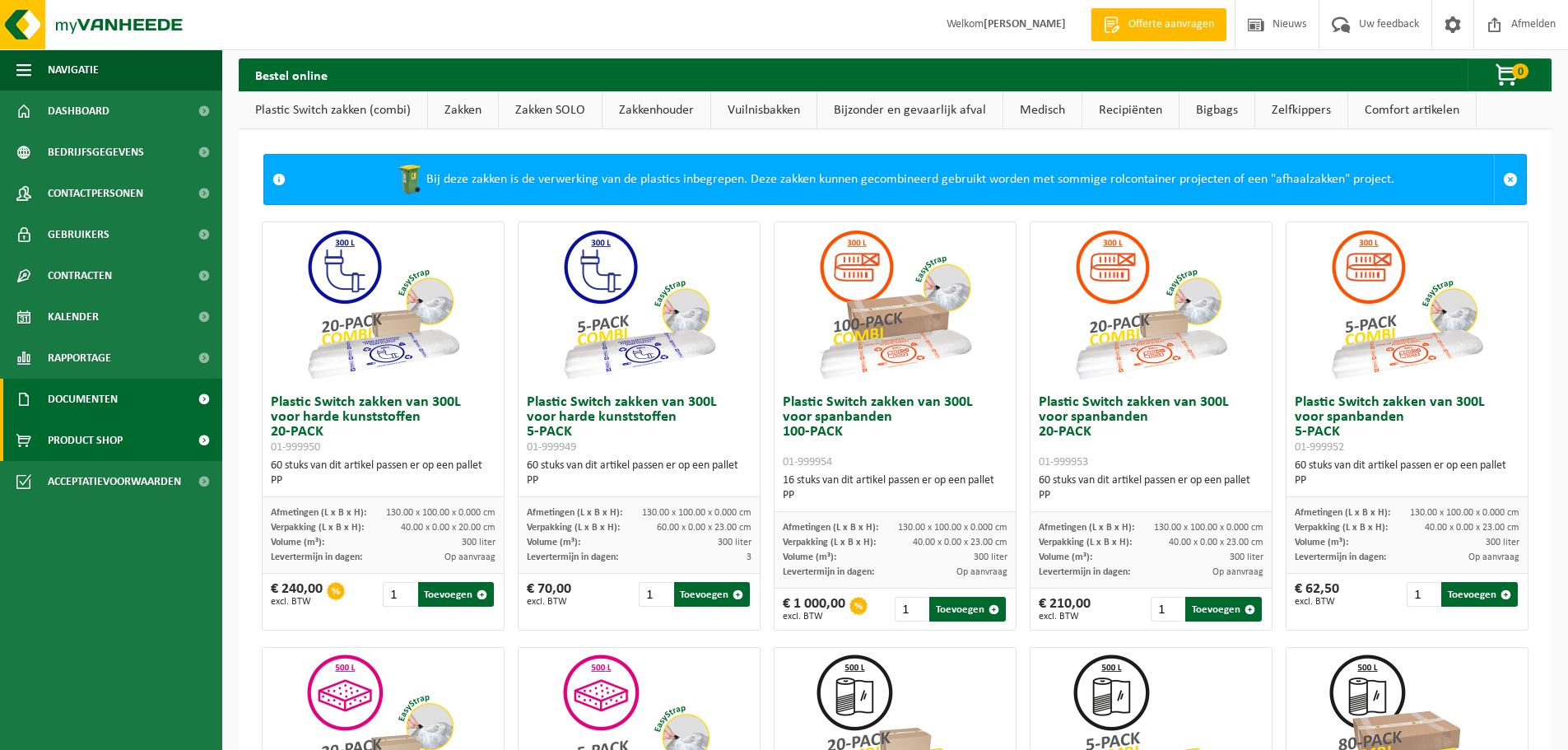
click at [87, 385] on span "Documenten" at bounding box center [82, 399] width 70 height 42
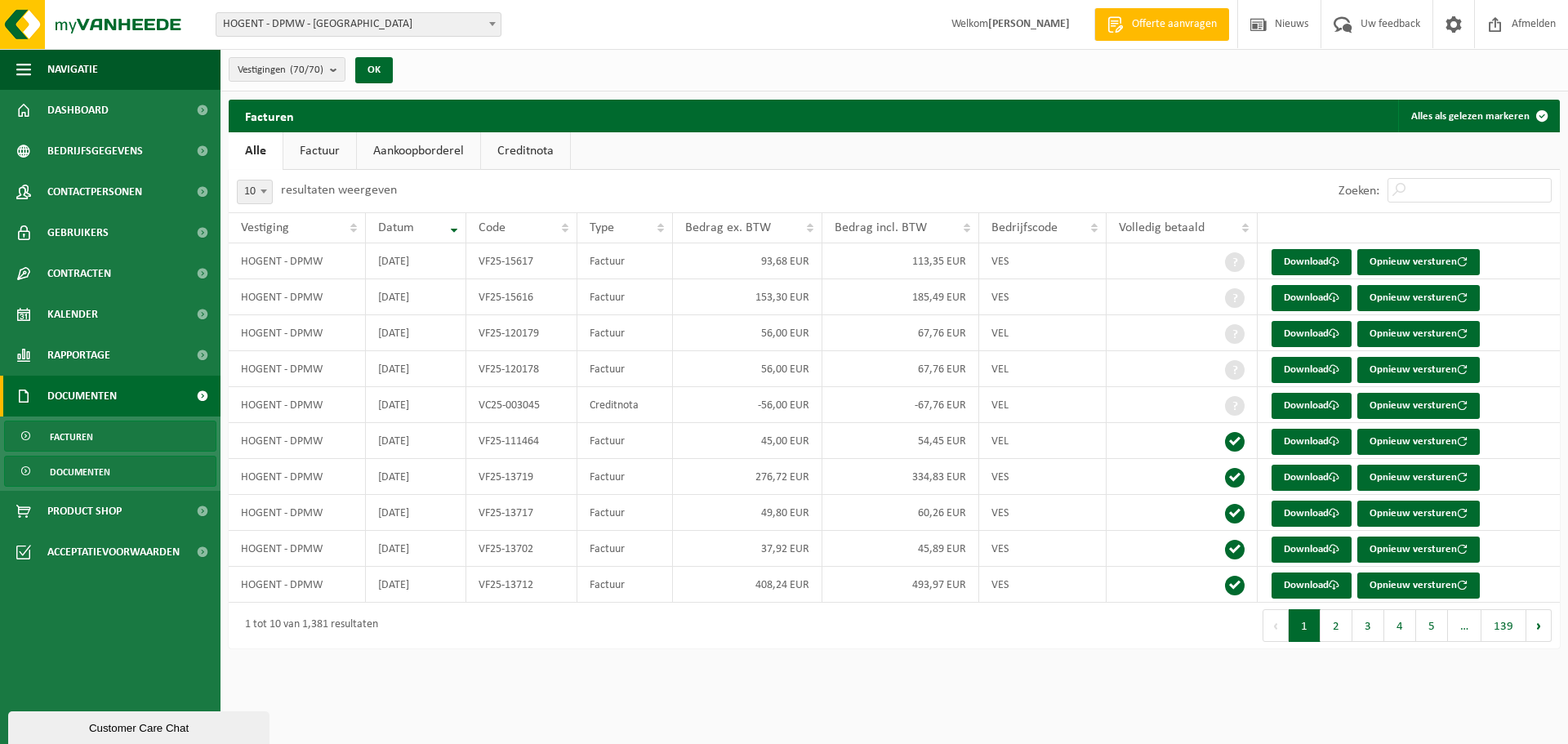
click at [63, 470] on span "Documenten" at bounding box center [80, 472] width 60 height 31
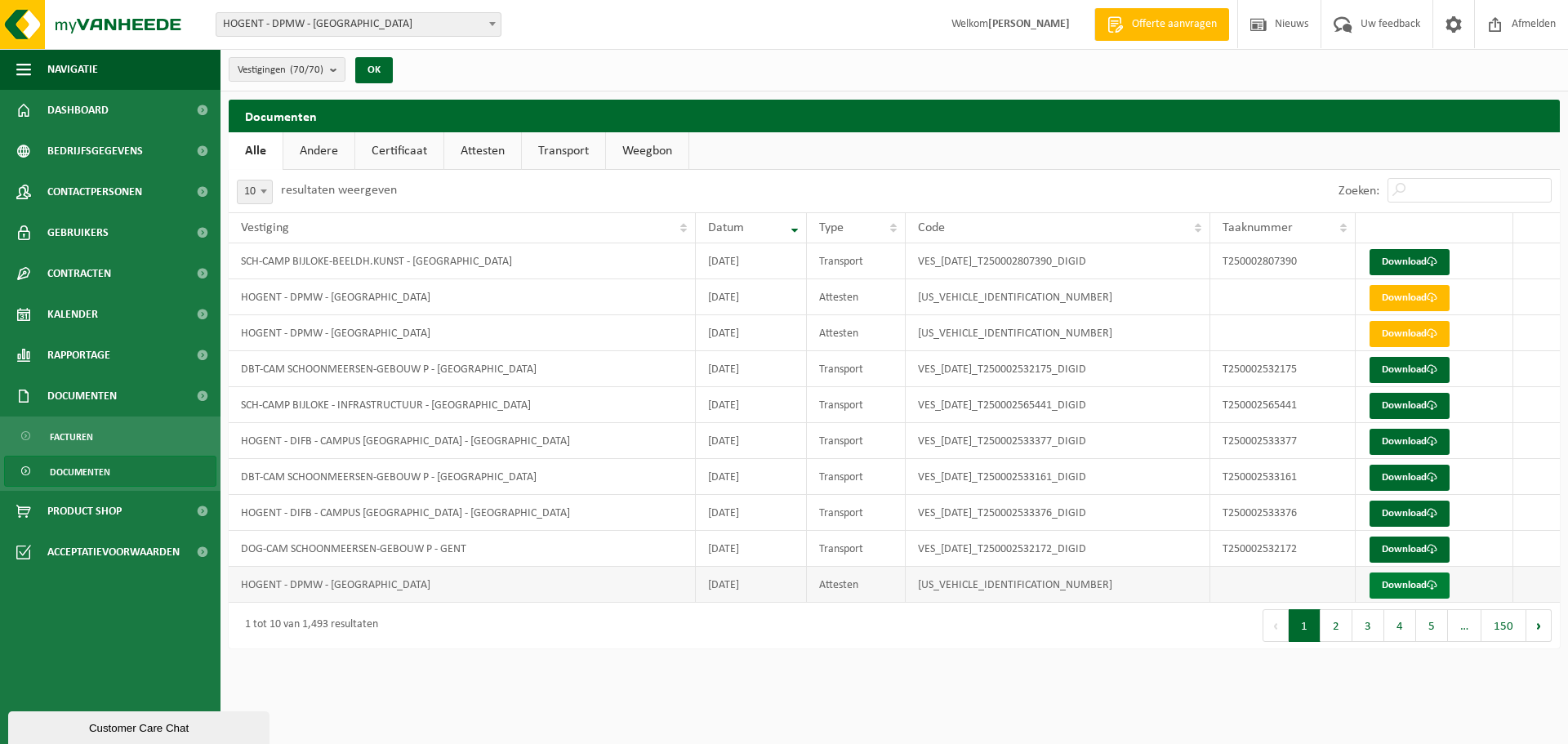
click at [1404, 579] on link "Download" at bounding box center [1409, 585] width 80 height 26
click at [1399, 581] on link "Download" at bounding box center [1409, 585] width 80 height 26
click at [1329, 626] on button "2" at bounding box center [1336, 625] width 32 height 33
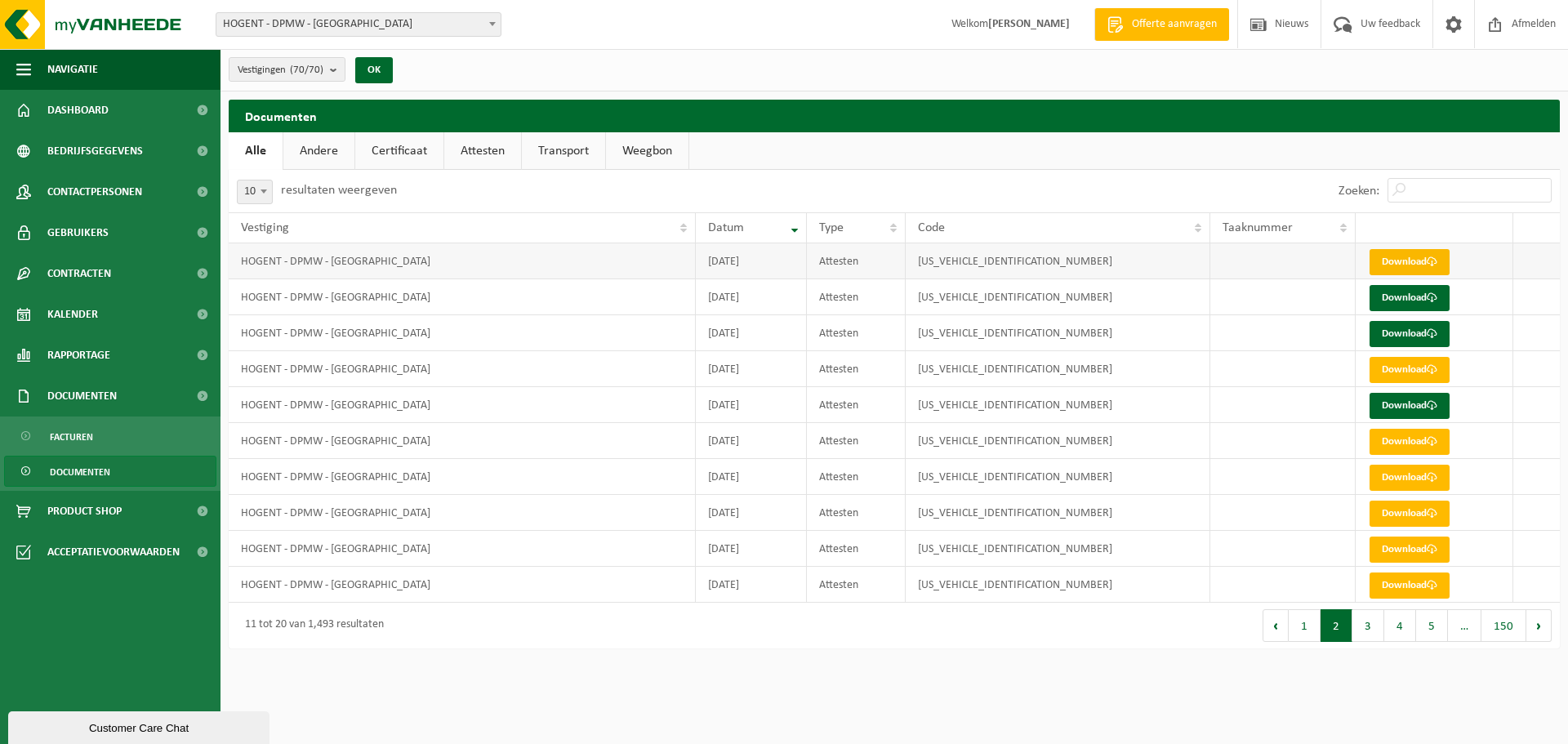
click at [1397, 257] on link "Download" at bounding box center [1409, 262] width 80 height 26
click at [1313, 627] on button "1" at bounding box center [1303, 625] width 32 height 33
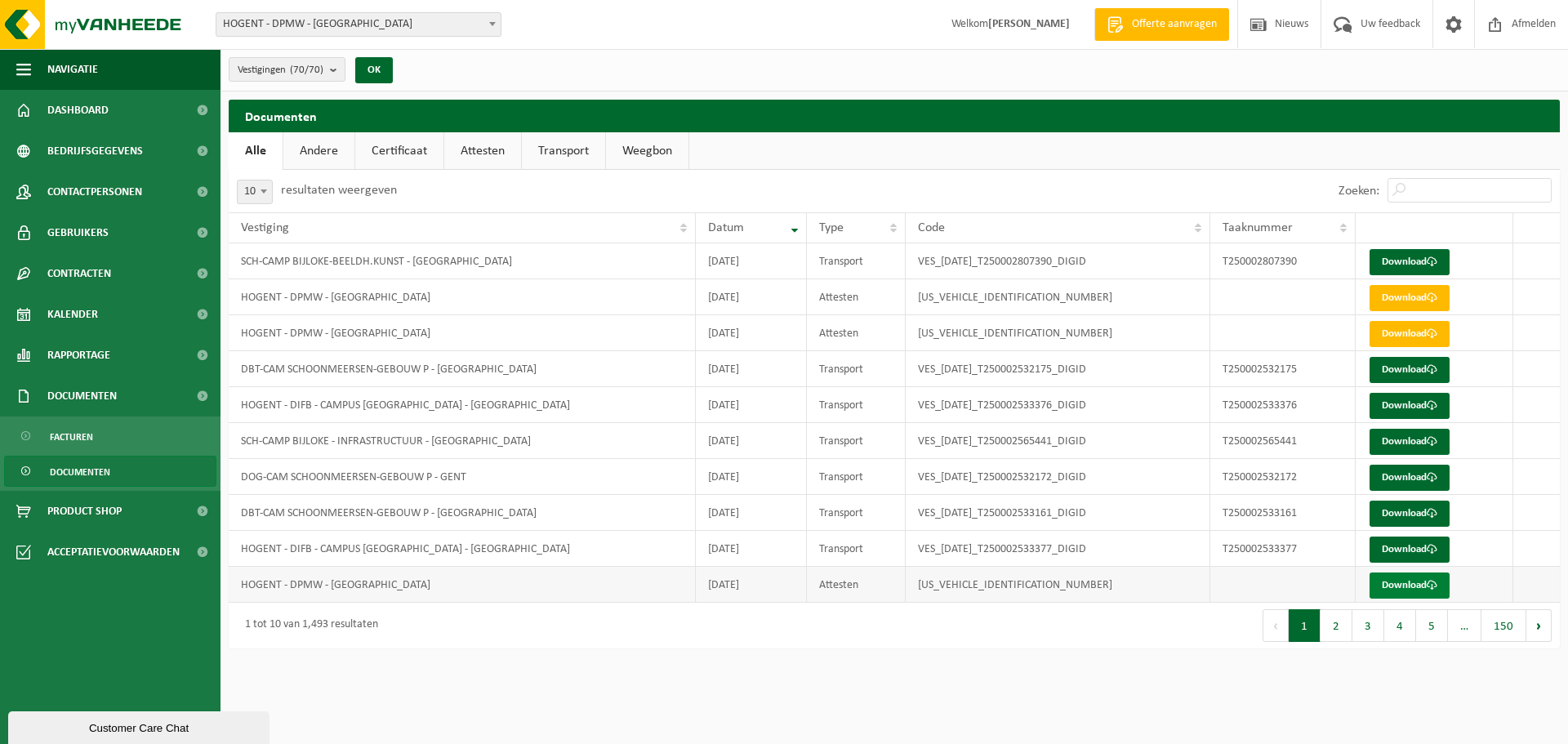
click at [1425, 587] on link "Download" at bounding box center [1409, 585] width 80 height 26
click at [1340, 628] on button "2" at bounding box center [1336, 625] width 32 height 33
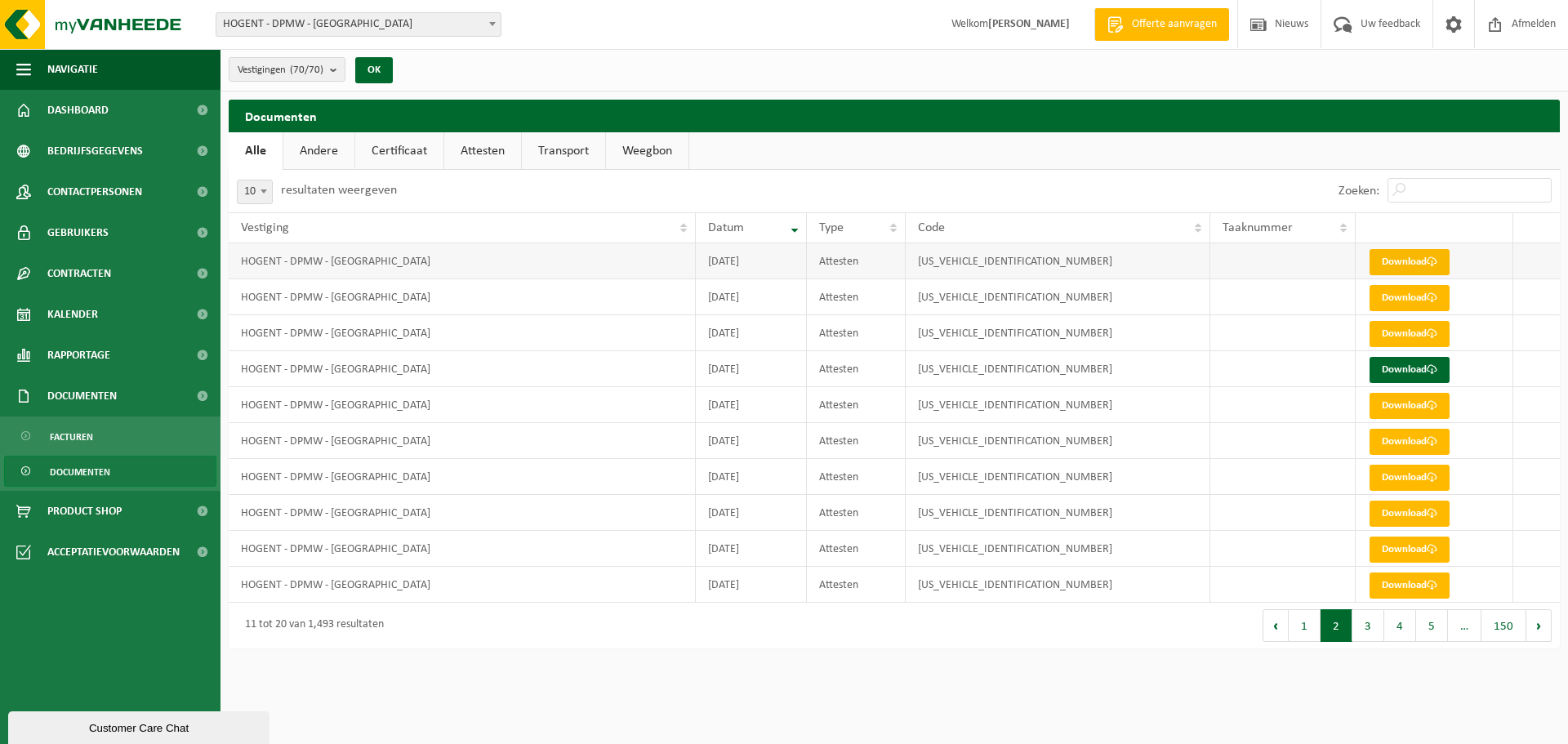
click at [1409, 266] on link "Download" at bounding box center [1409, 262] width 80 height 26
click at [1431, 261] on span at bounding box center [1431, 261] width 11 height 11
click at [1387, 291] on link "Download" at bounding box center [1409, 297] width 80 height 26
